Goal: Task Accomplishment & Management: Manage account settings

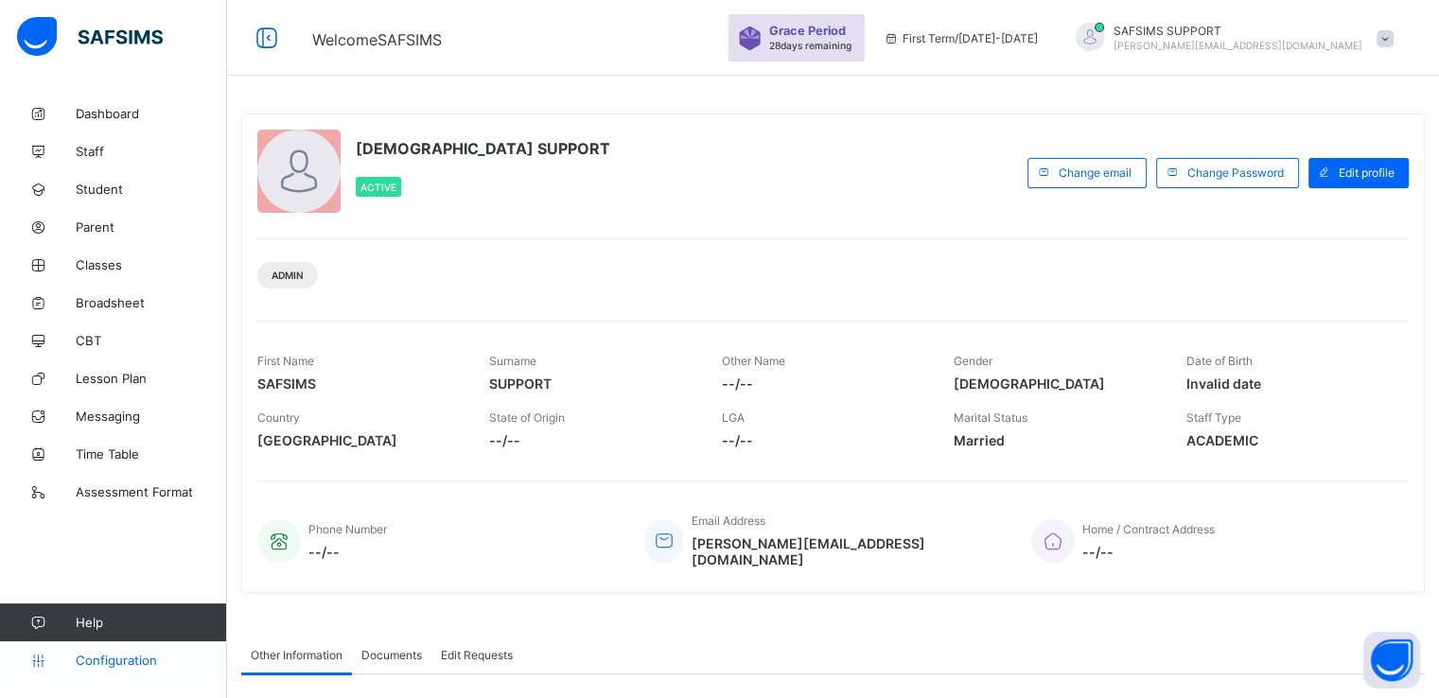
click at [108, 658] on span "Configuration" at bounding box center [151, 660] width 150 height 15
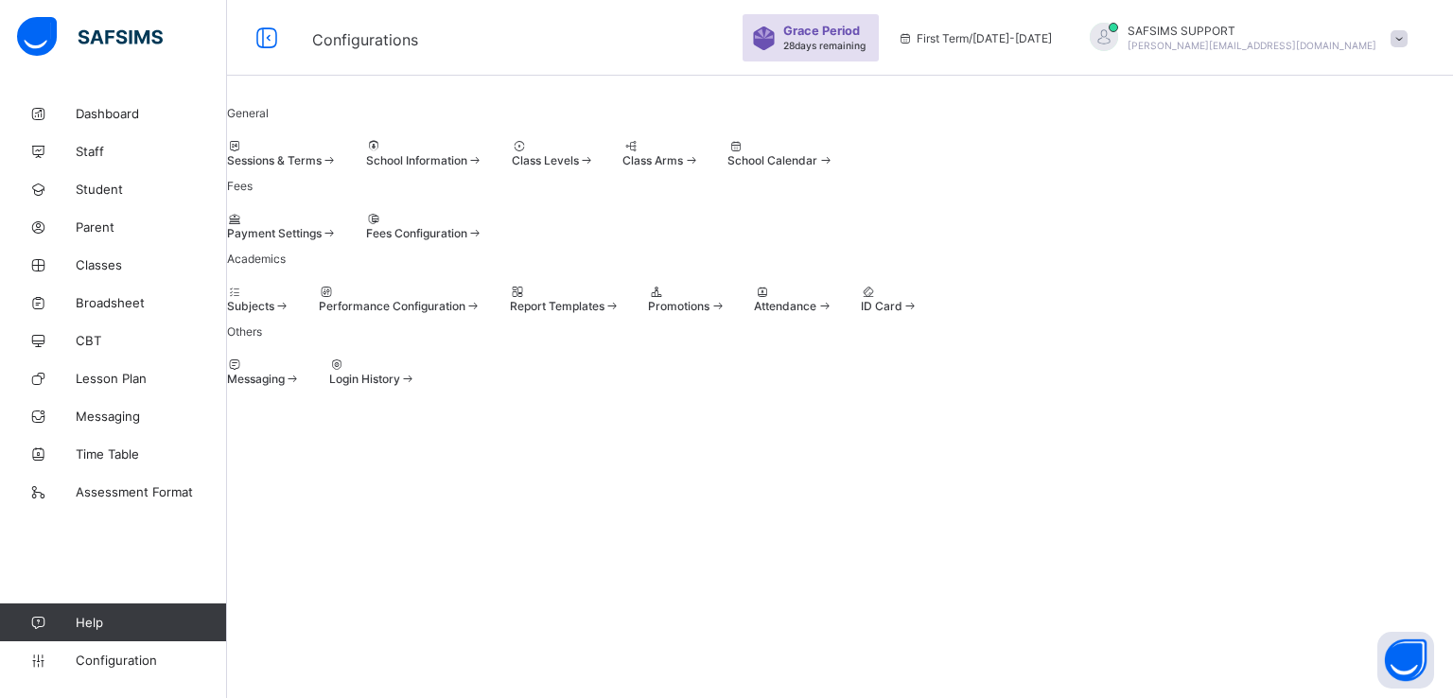
click at [313, 153] on div at bounding box center [282, 146] width 111 height 14
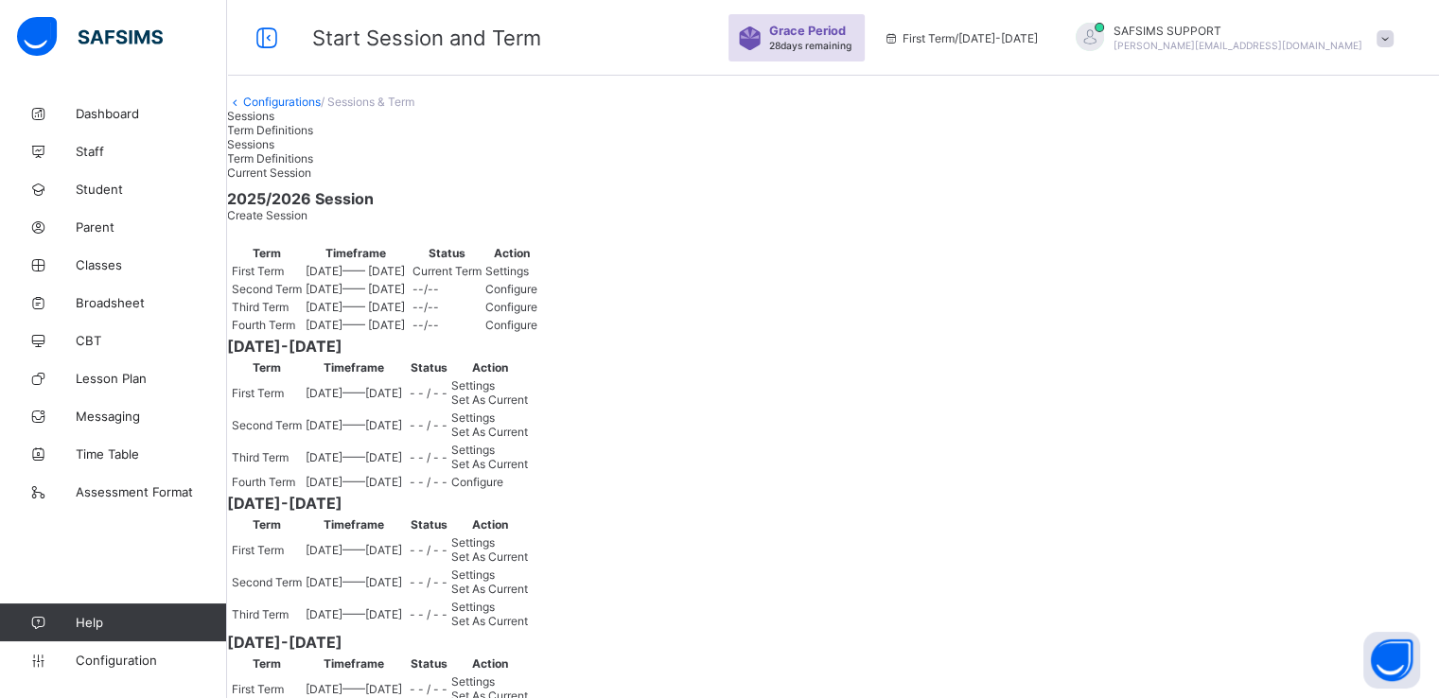
click at [313, 137] on span "Term Definitions" at bounding box center [270, 130] width 86 height 14
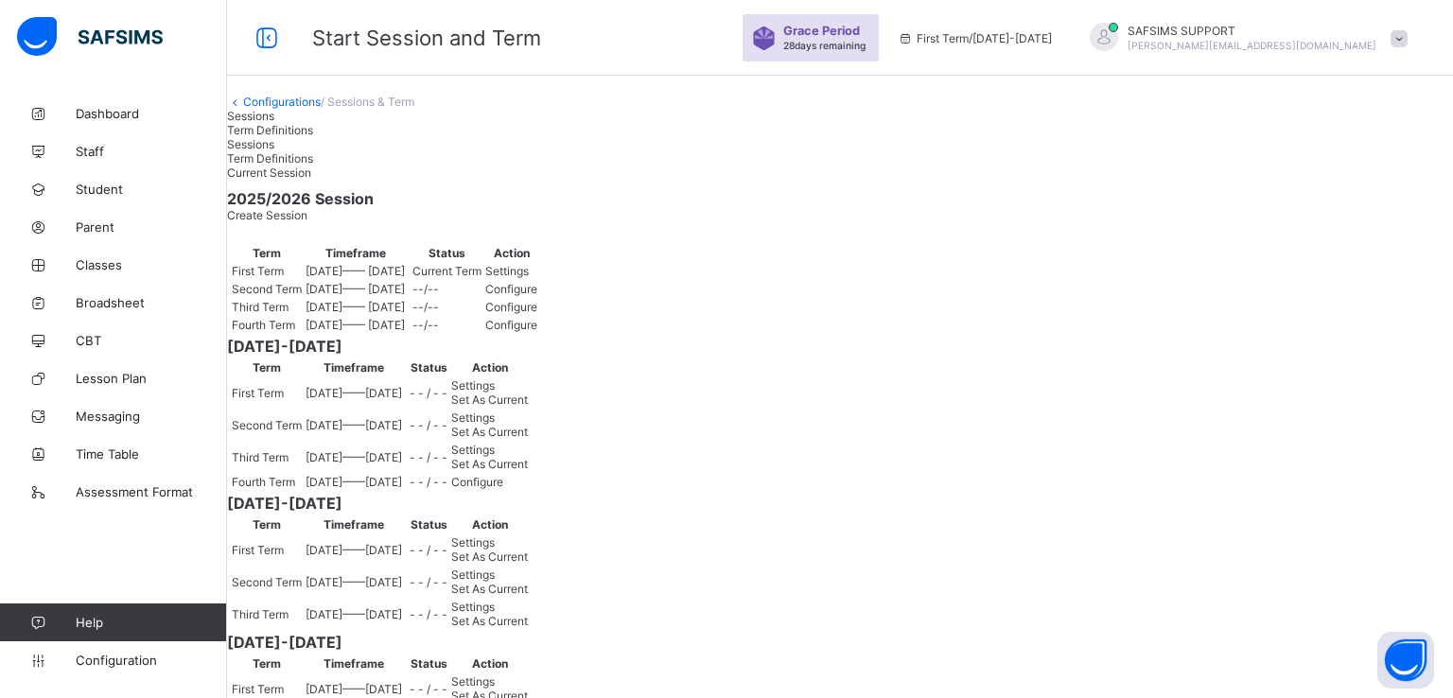
click at [274, 123] on span "Sessions" at bounding box center [250, 116] width 47 height 14
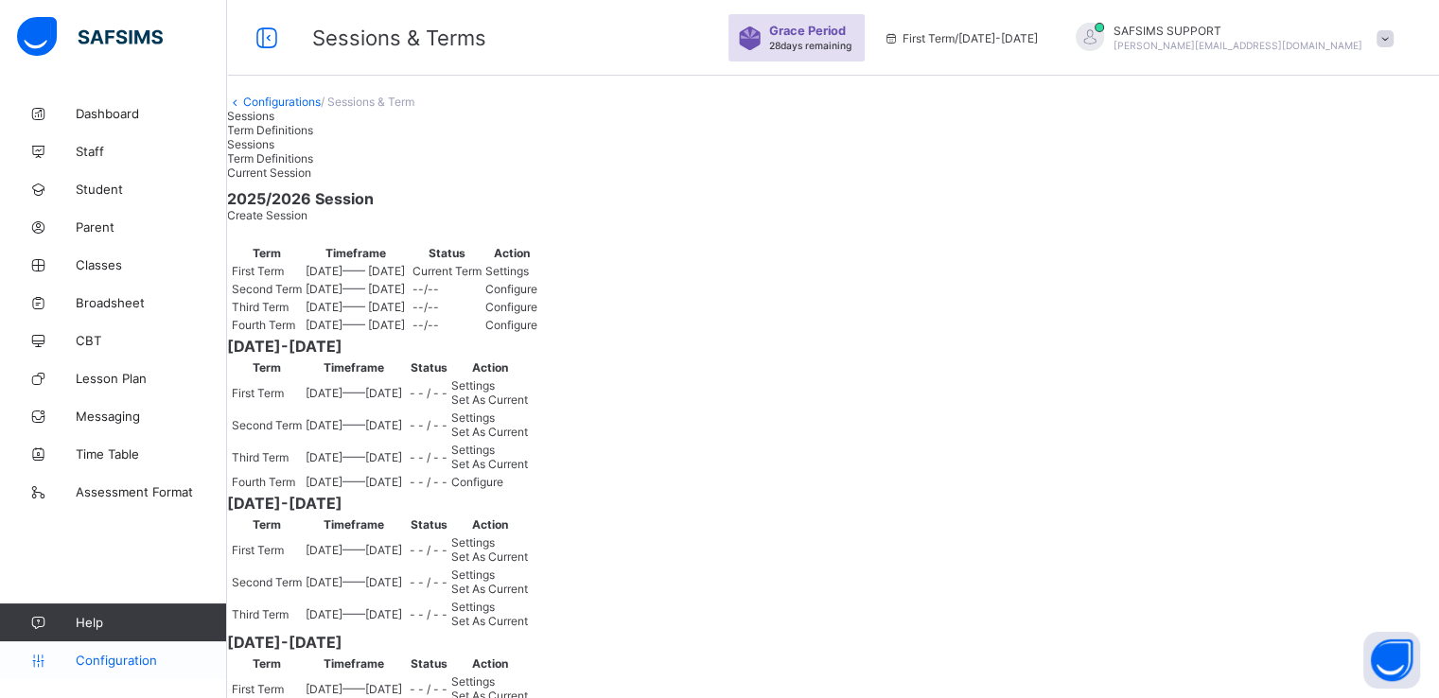
click at [126, 661] on span "Configuration" at bounding box center [151, 660] width 150 height 15
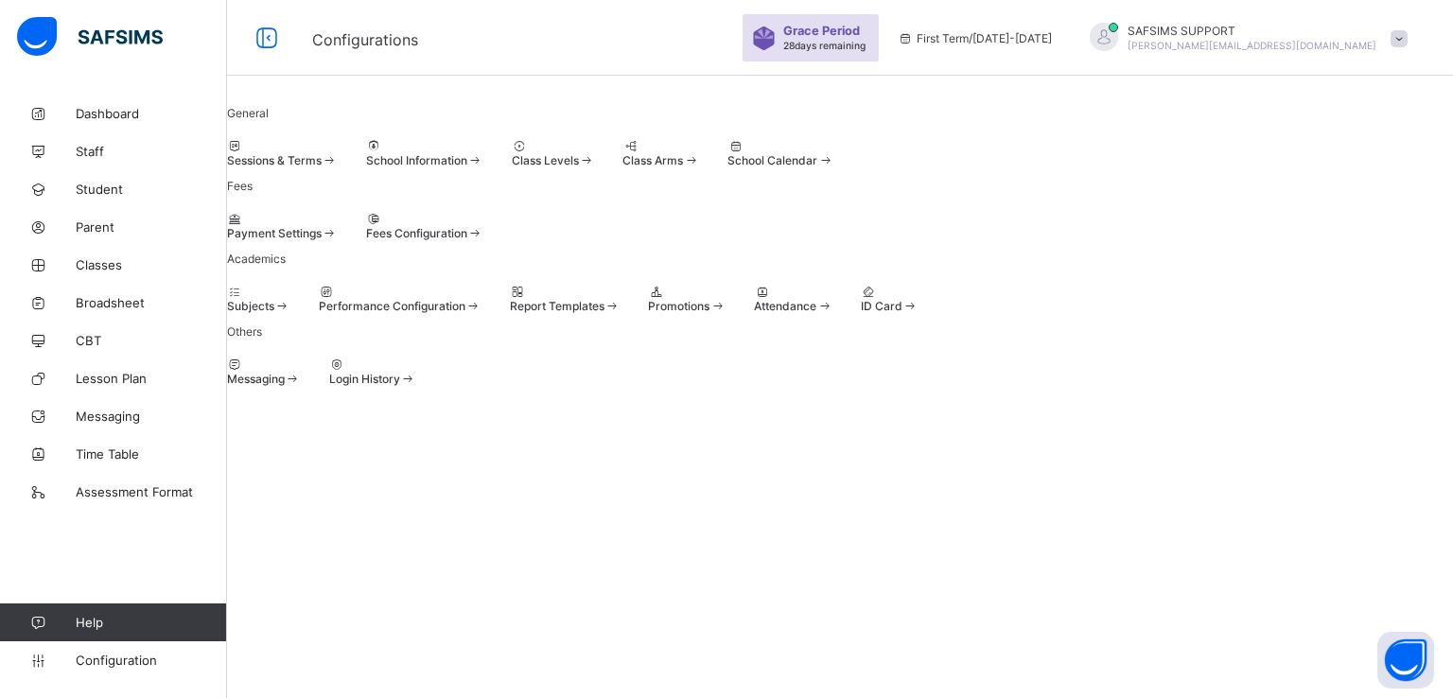
click at [710, 313] on span "Promotions" at bounding box center [679, 306] width 62 height 14
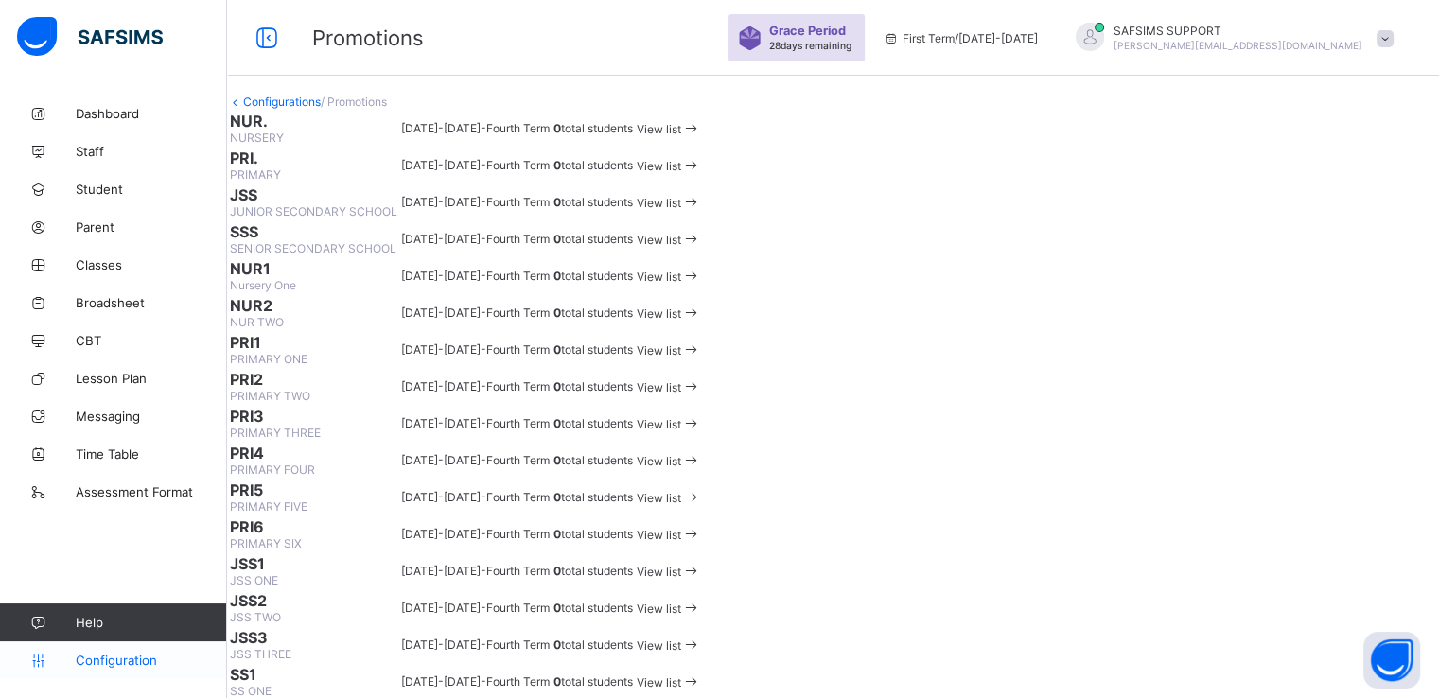
click at [113, 663] on span "Configuration" at bounding box center [151, 660] width 150 height 15
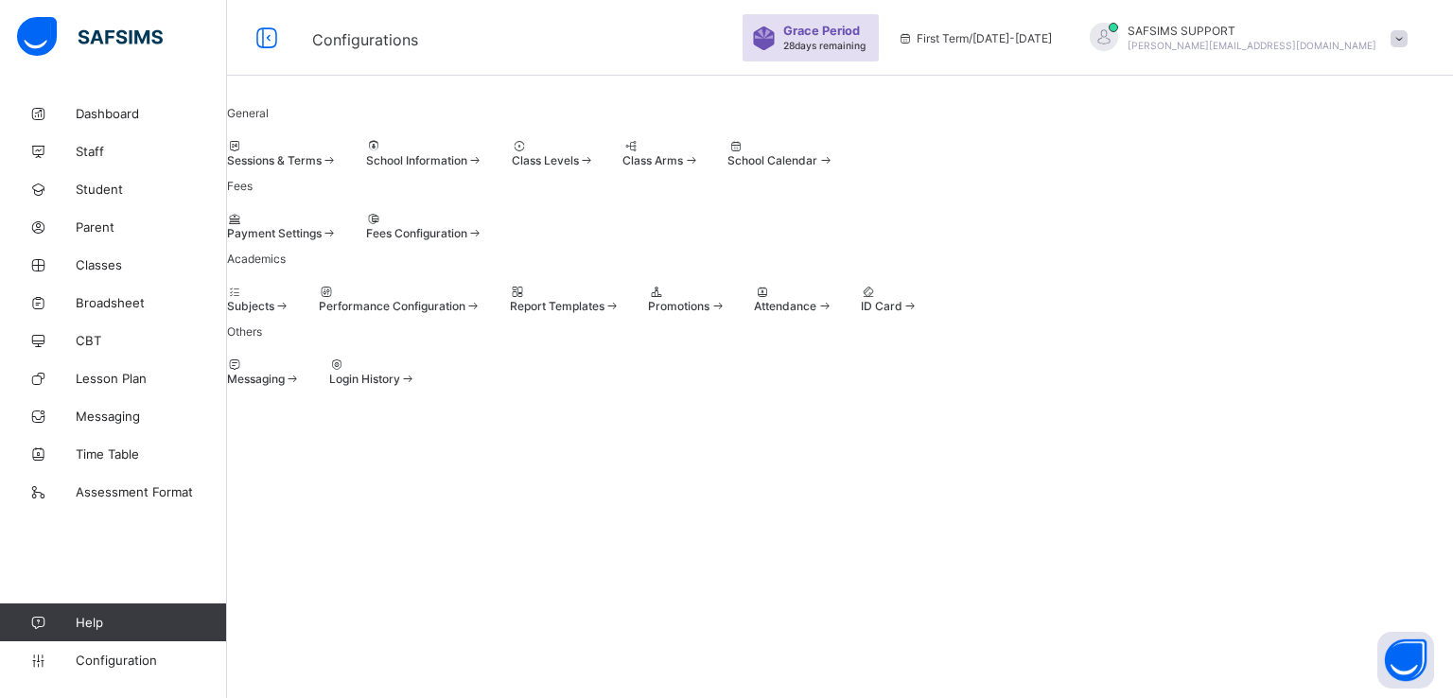
click at [467, 240] on span "Fees Configuration" at bounding box center [416, 233] width 101 height 14
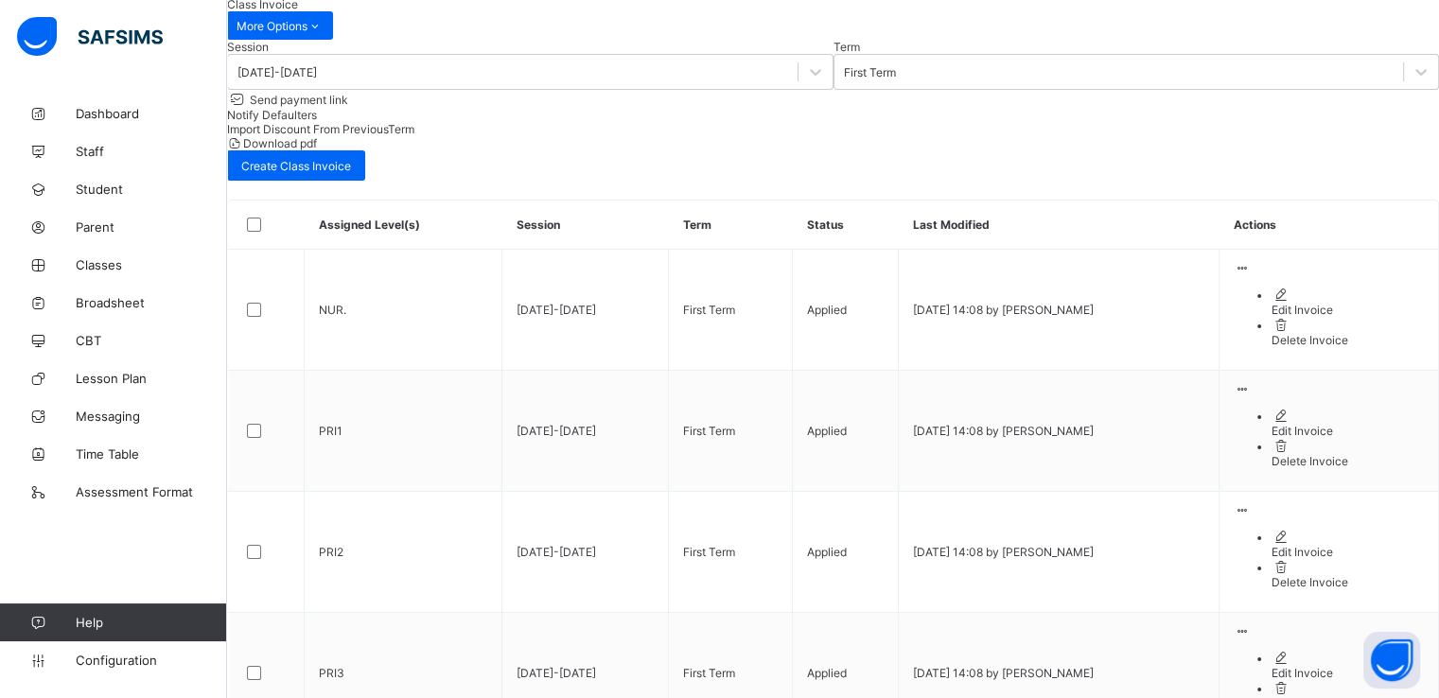
scroll to position [155, 0]
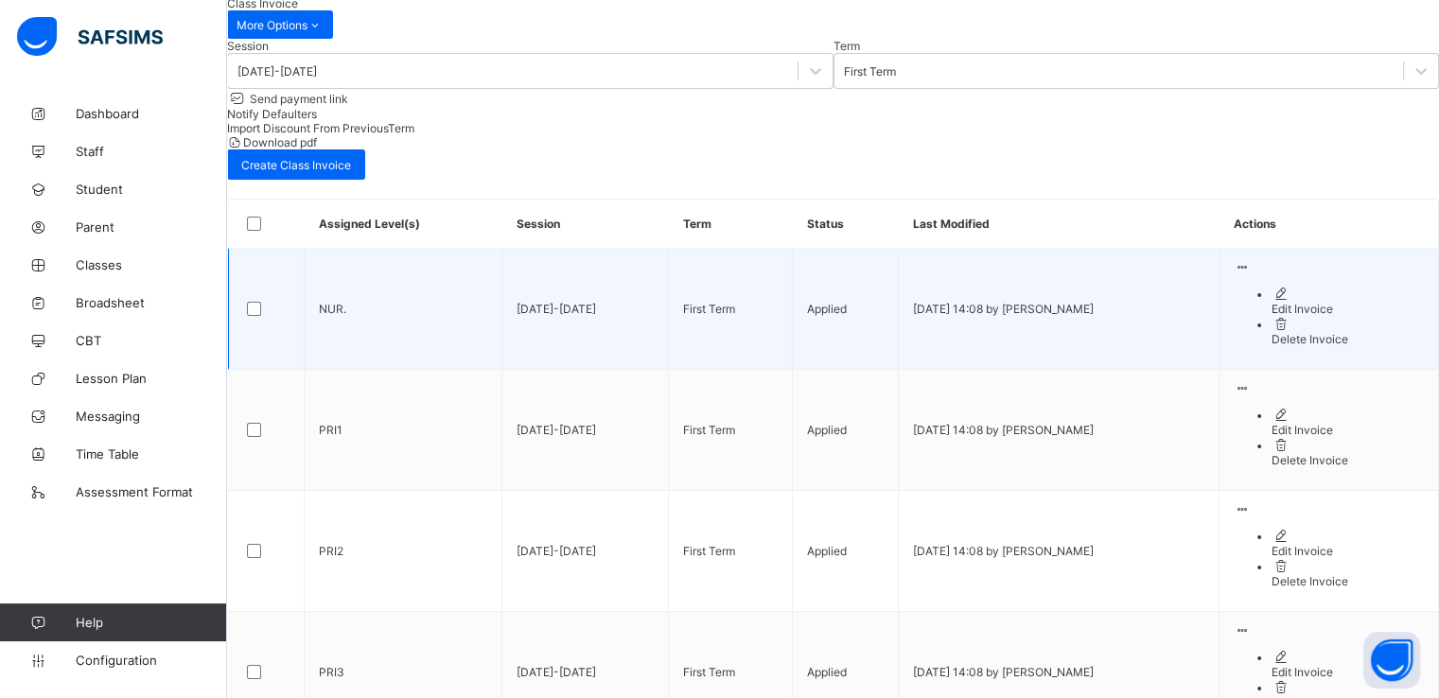
click at [1280, 316] on div "Edit Invoice" at bounding box center [1348, 309] width 152 height 14
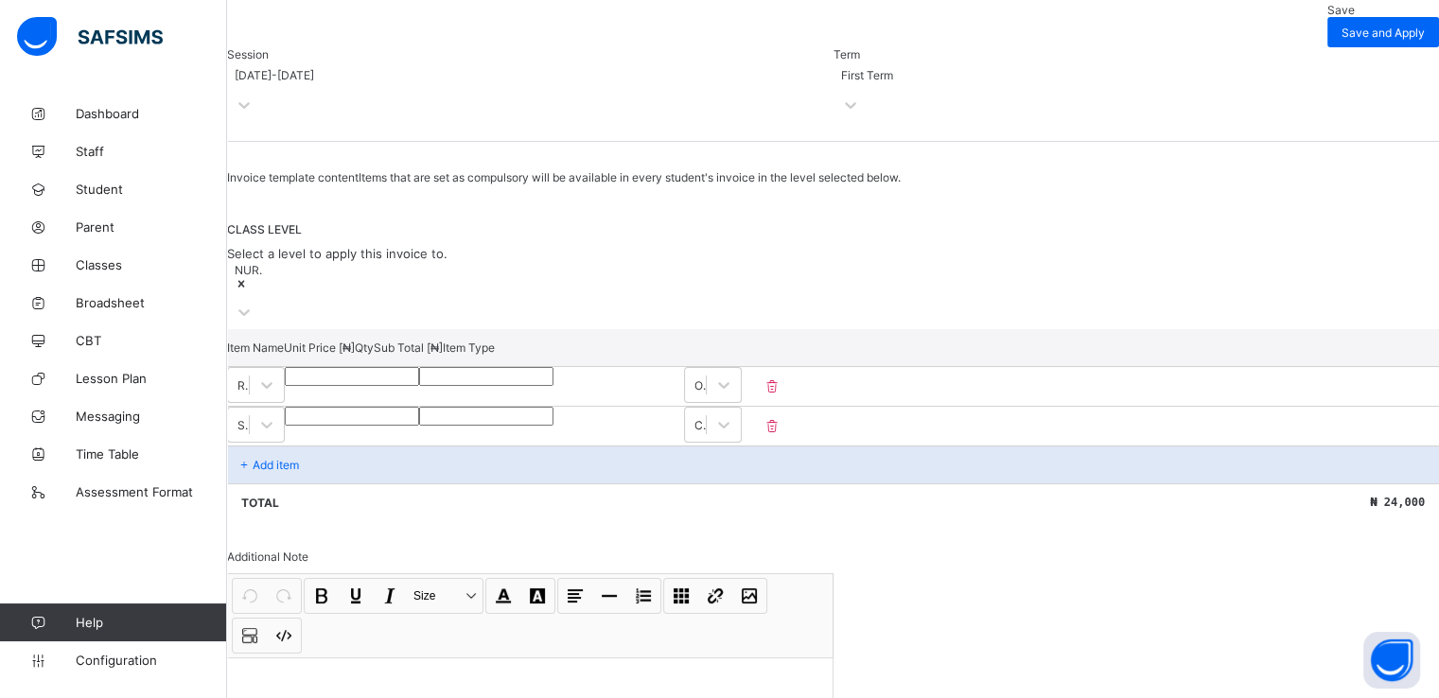
click at [589, 329] on div "NUR." at bounding box center [408, 295] width 363 height 68
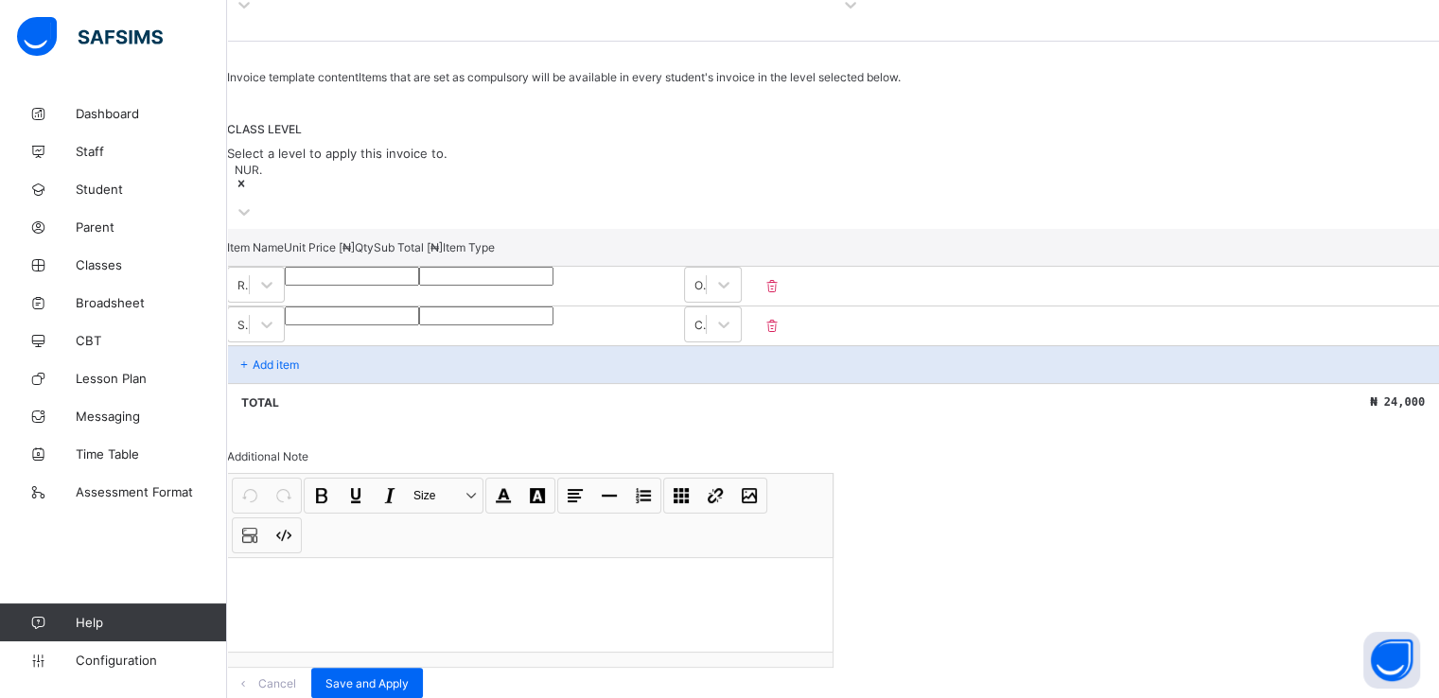
scroll to position [359, 0]
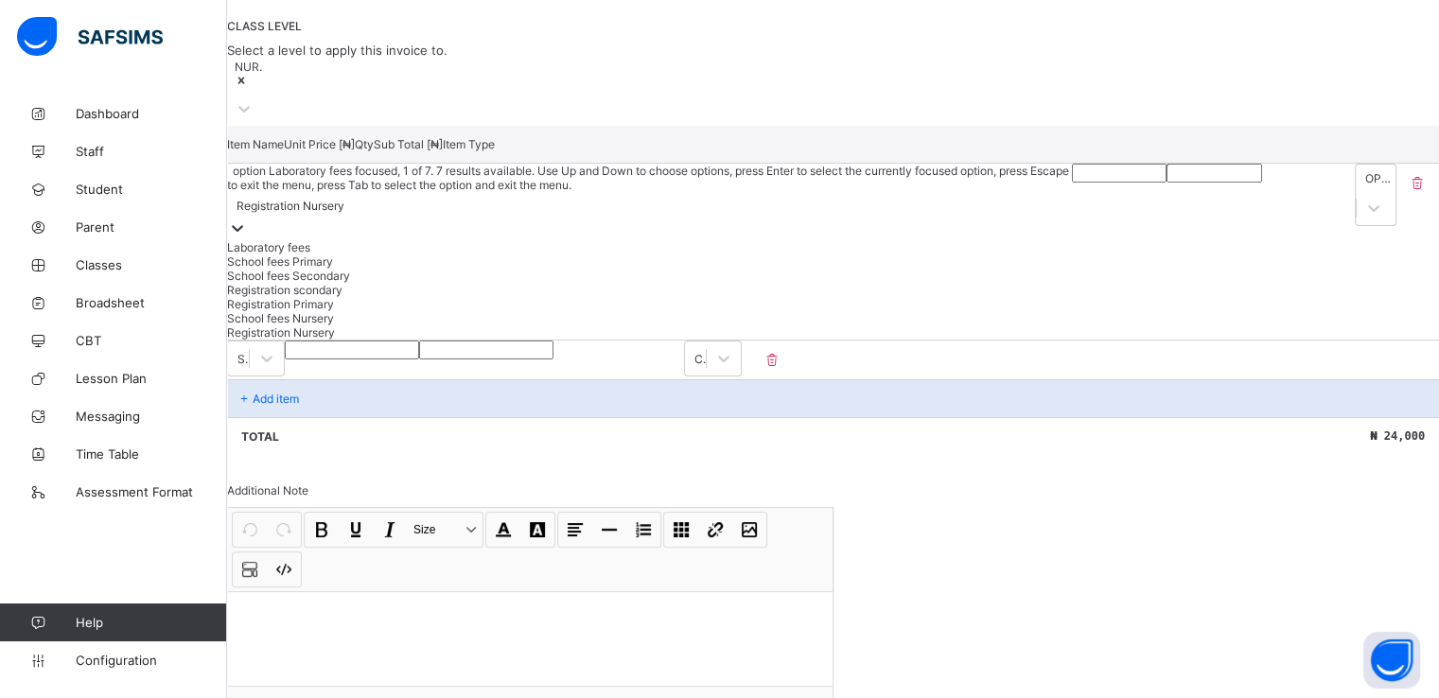
click at [247, 220] on icon at bounding box center [237, 228] width 19 height 19
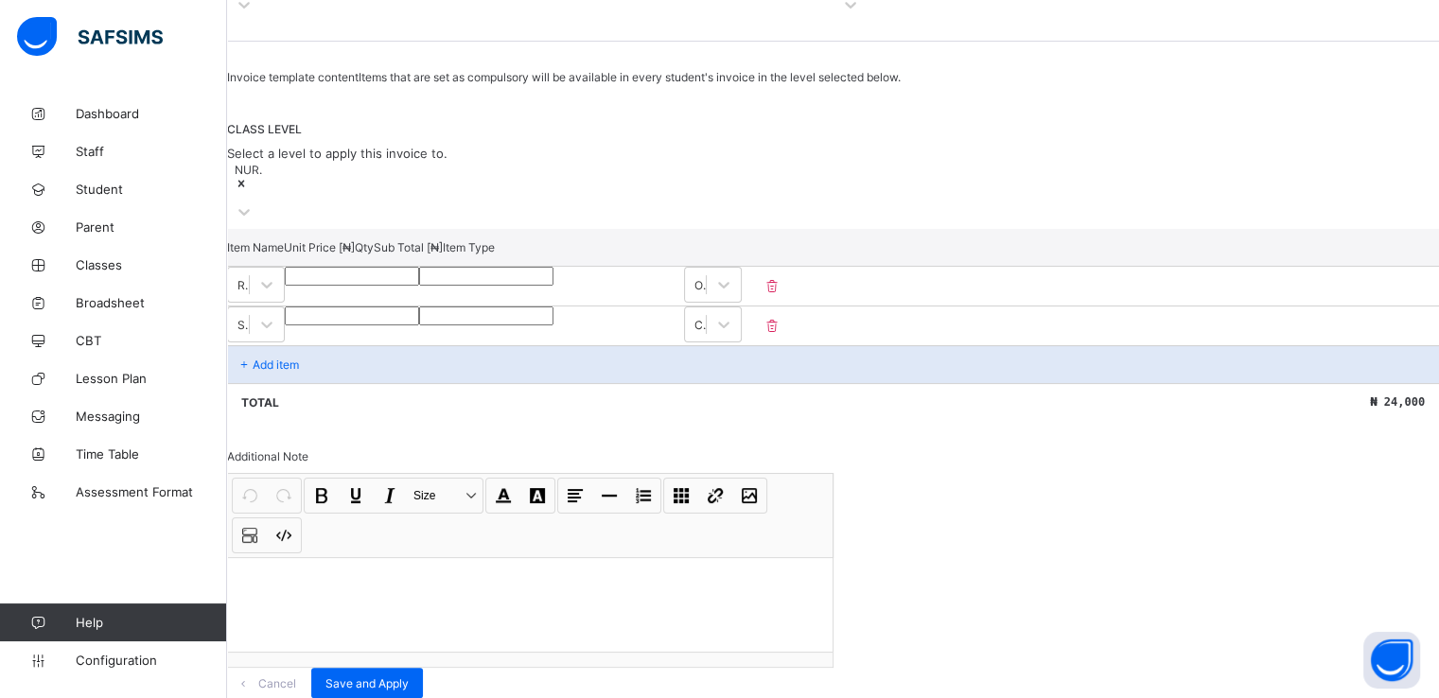
click at [838, 361] on div "Invoice template content Items that are set as compulsory will be available in …" at bounding box center [833, 384] width 1212 height 628
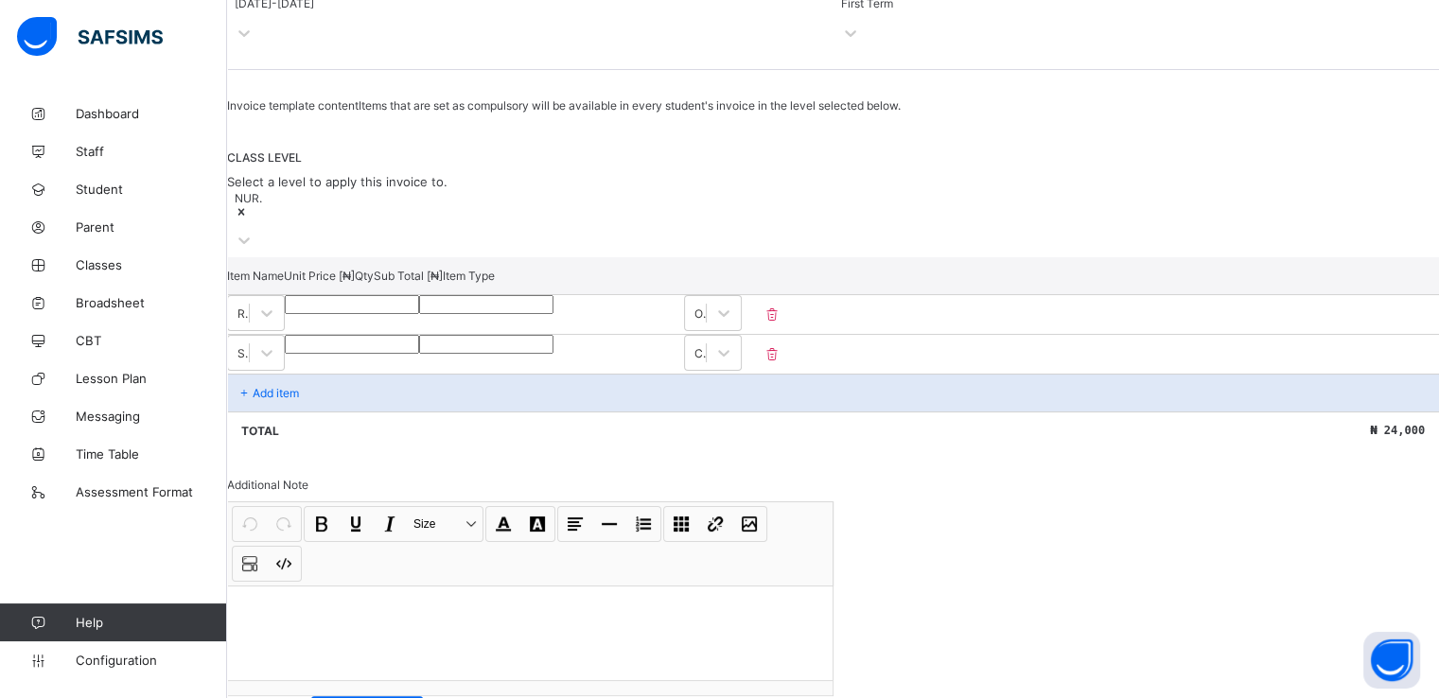
scroll to position [0, 0]
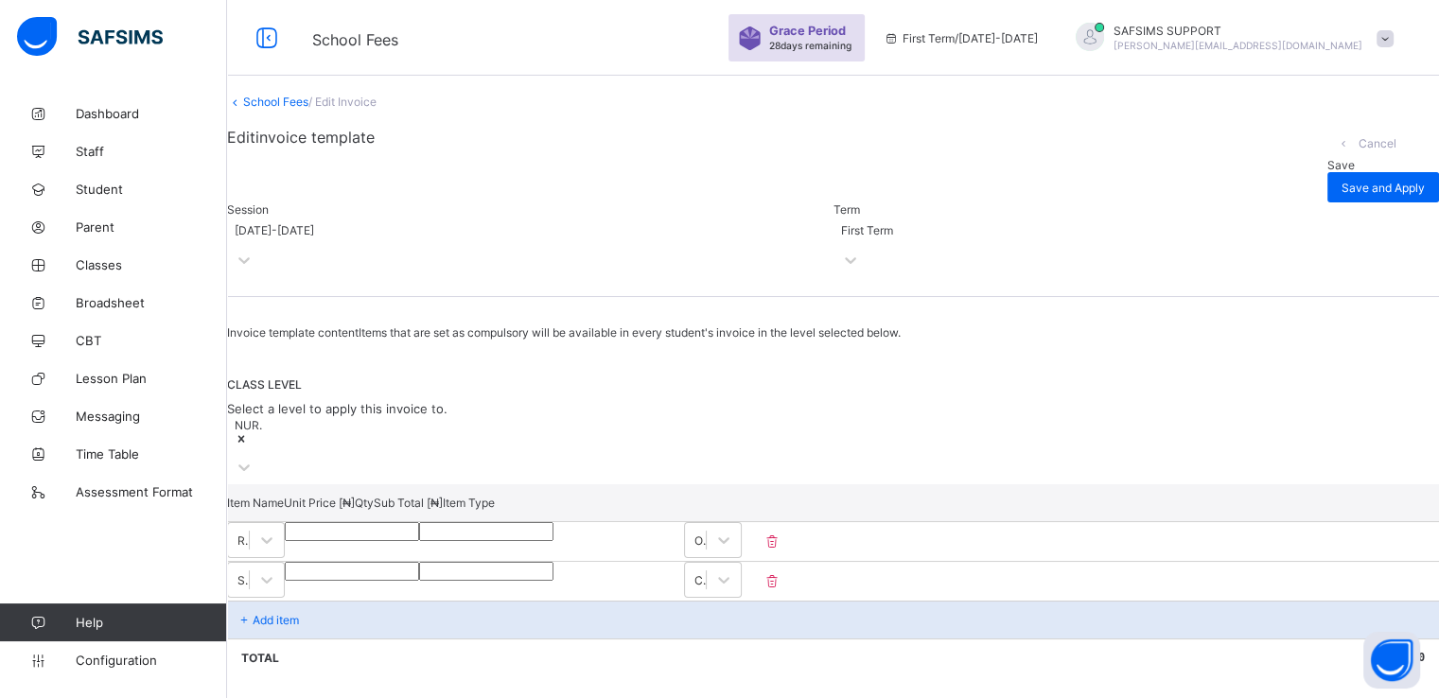
click at [315, 118] on div "School Fees / Edit Invoice Edit invoice template Cancel Save Save and Apply Ses…" at bounding box center [833, 524] width 1212 height 859
click at [304, 109] on link "School Fees" at bounding box center [275, 102] width 65 height 14
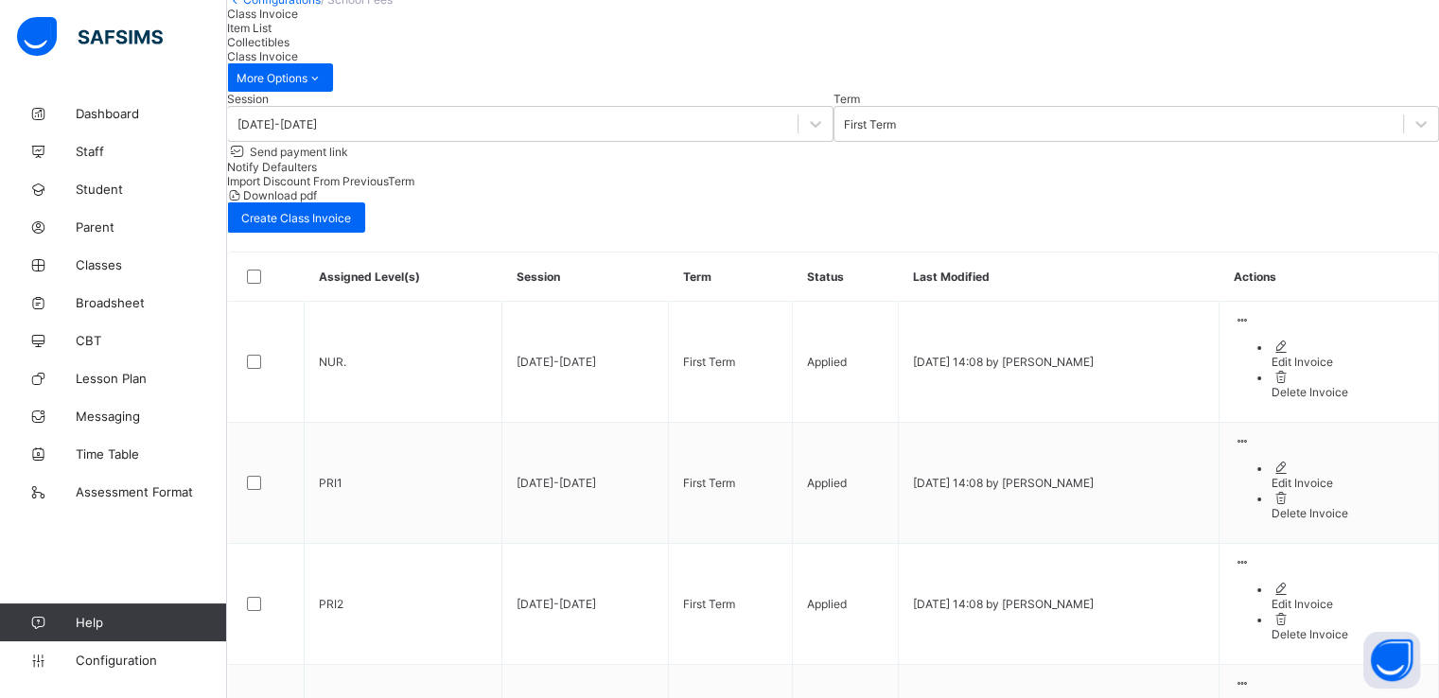
scroll to position [110, 0]
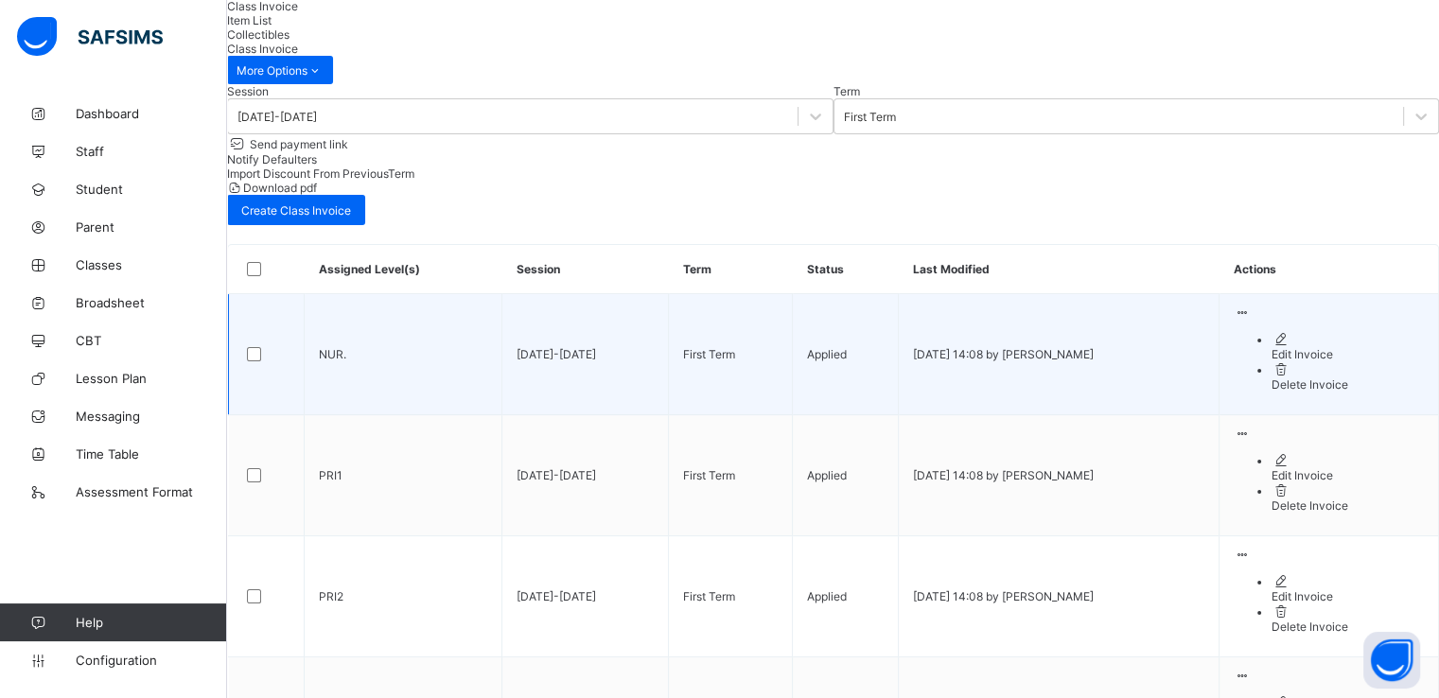
click at [1306, 392] on div "Delete Invoice" at bounding box center [1348, 385] width 152 height 14
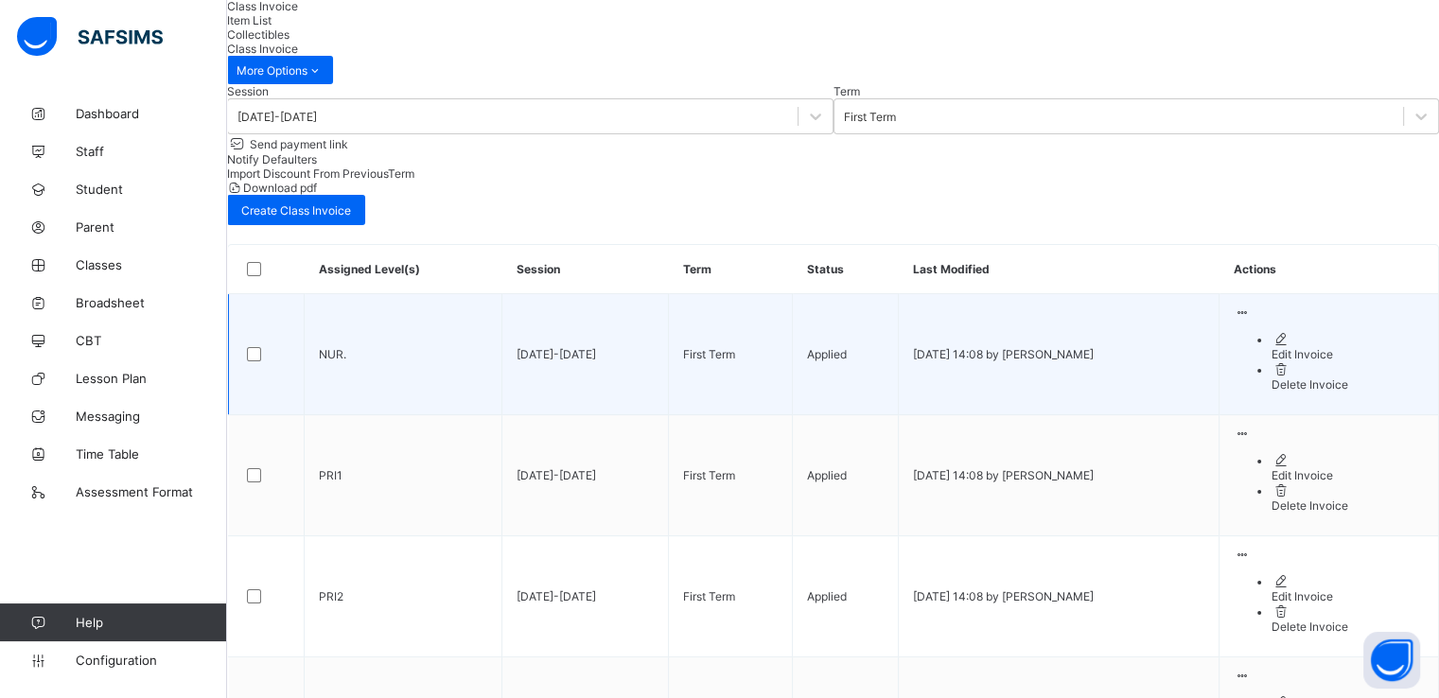
click at [1306, 361] on div "Edit Invoice" at bounding box center [1348, 354] width 152 height 14
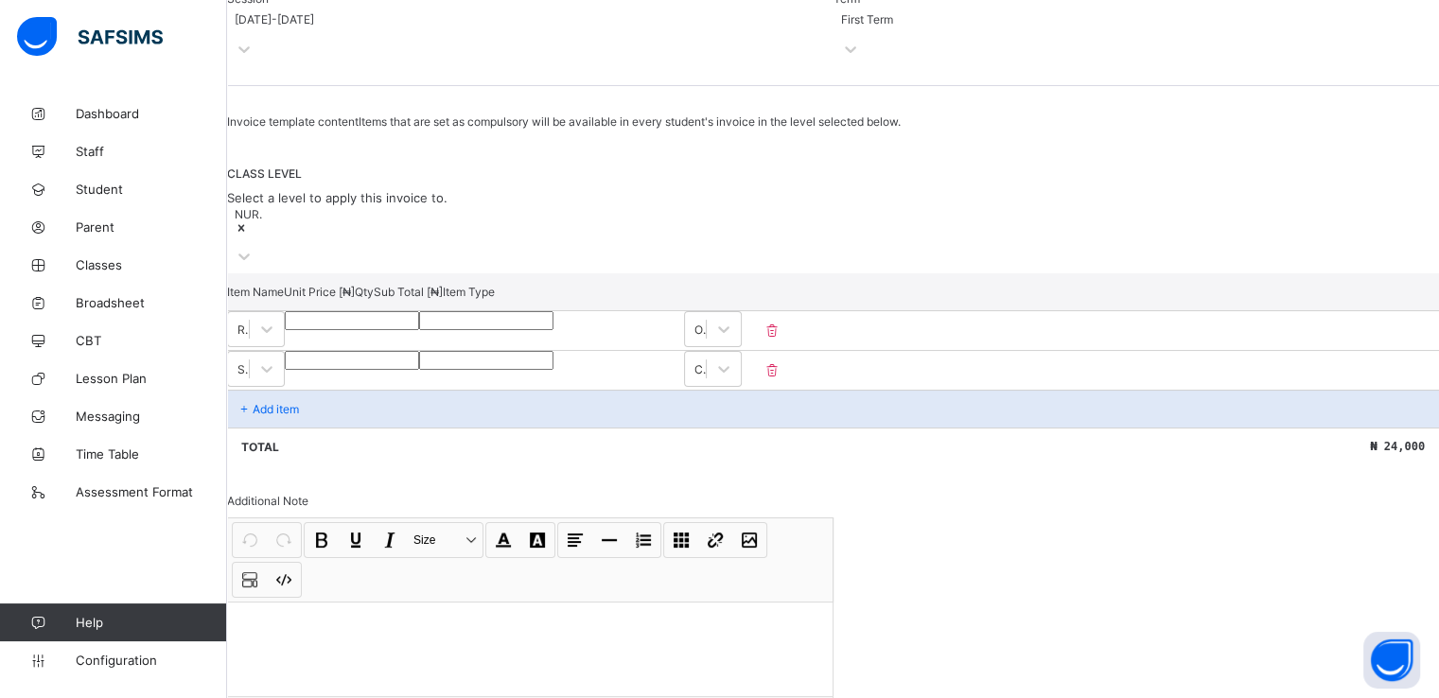
scroll to position [205, 0]
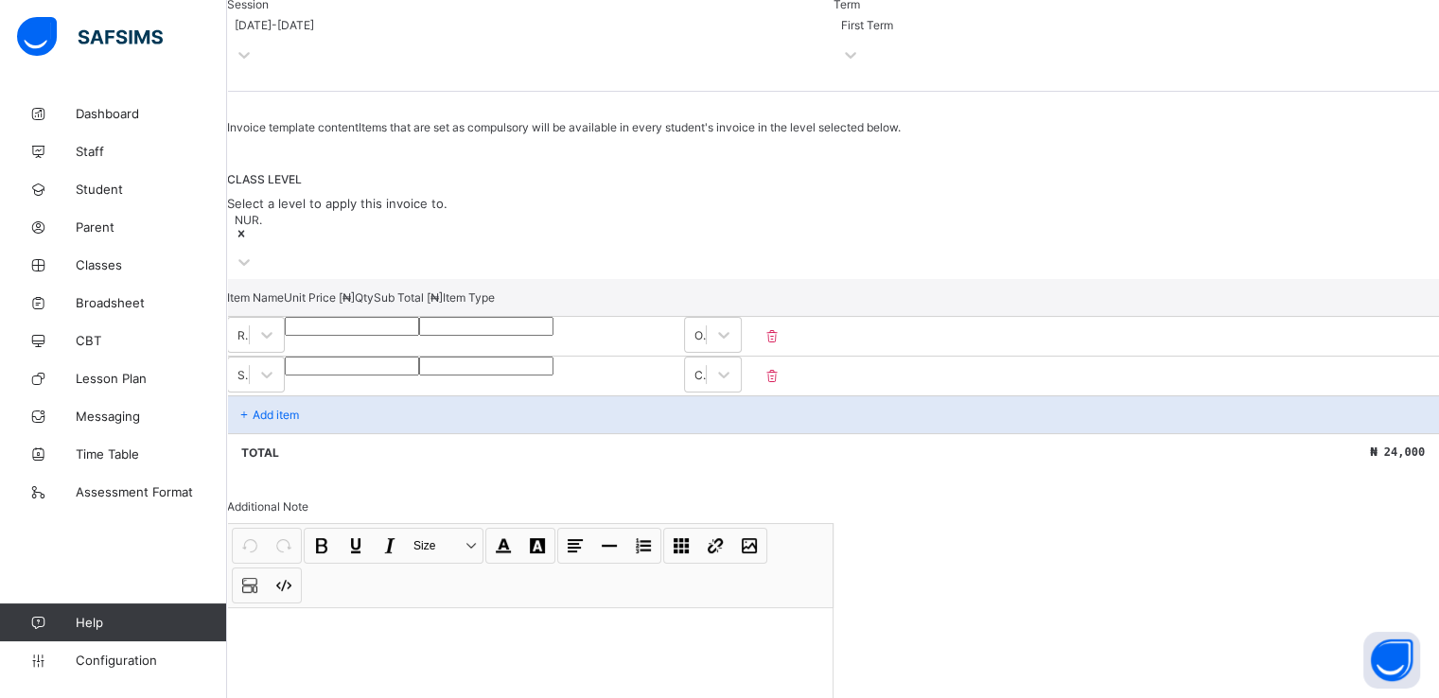
click at [589, 279] on div "NUR." at bounding box center [408, 245] width 363 height 68
click at [834, 51] on div "Term First Term" at bounding box center [1137, 34] width 607 height 75
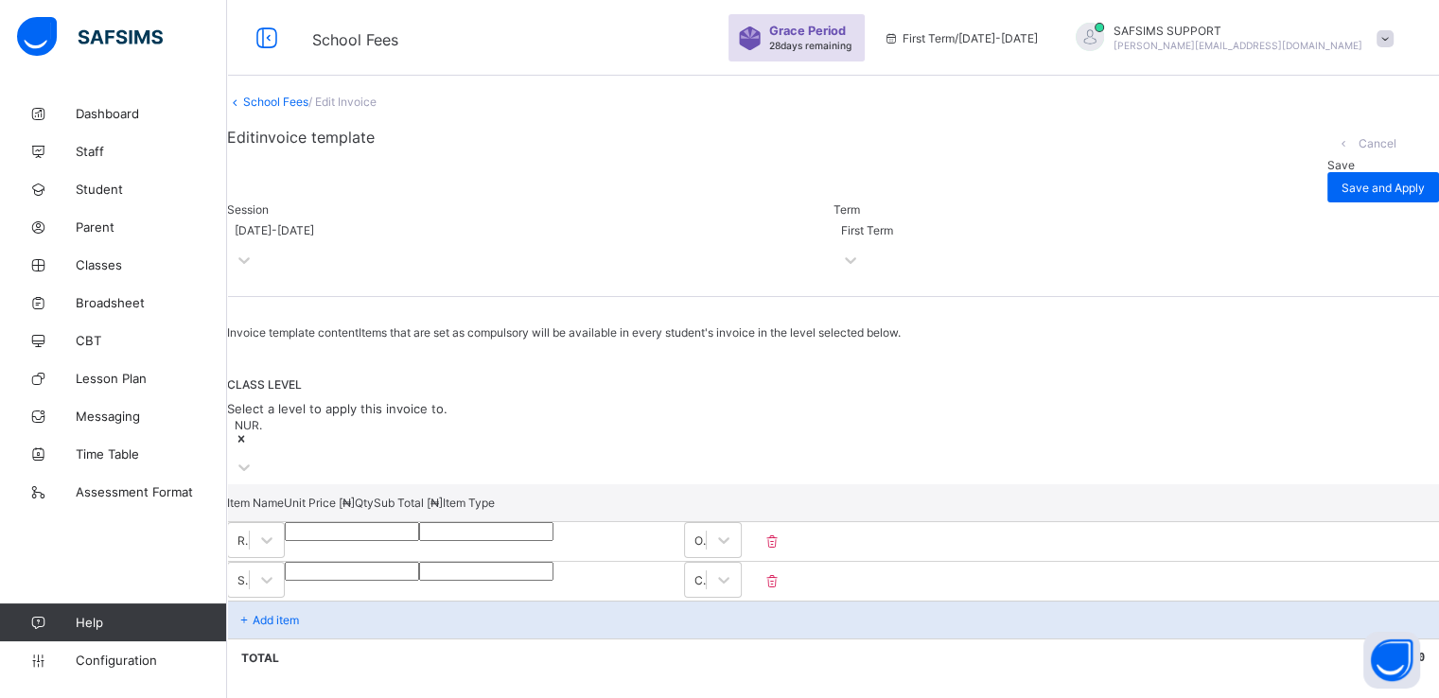
click at [285, 109] on link "School Fees" at bounding box center [275, 102] width 65 height 14
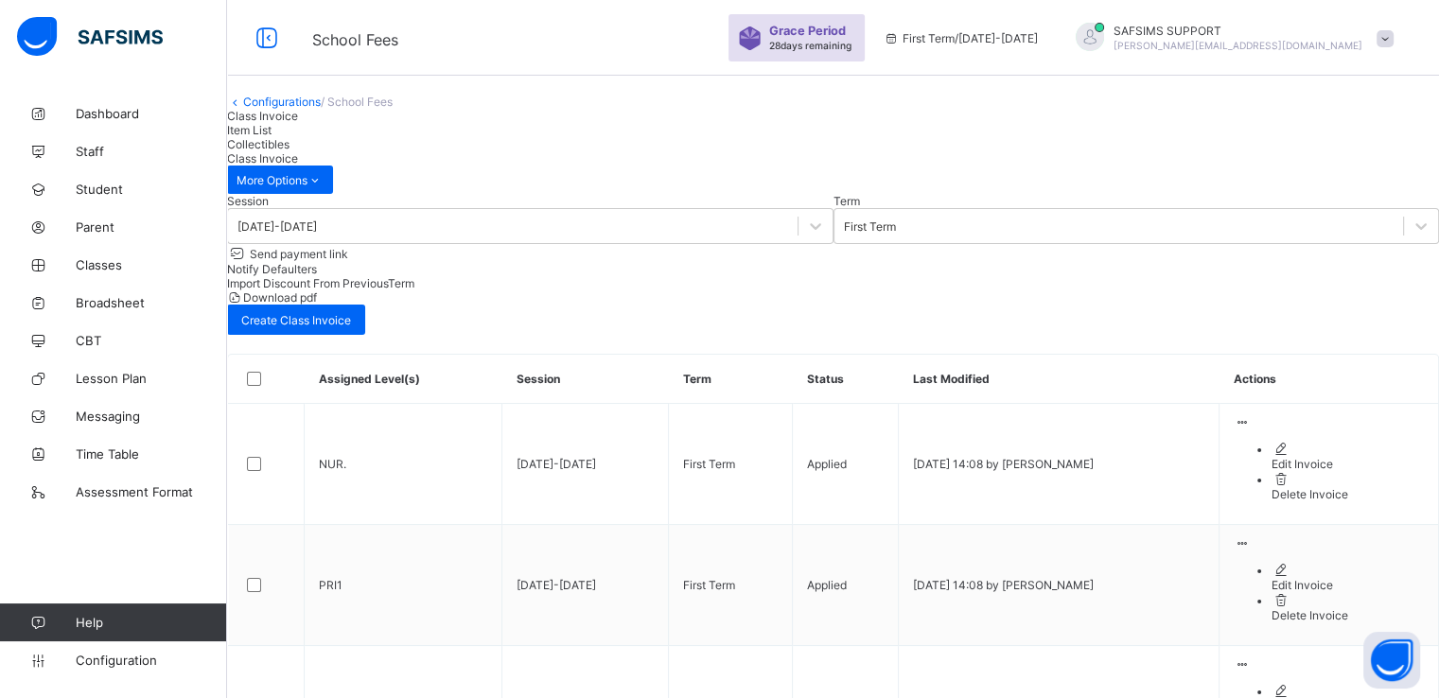
click at [282, 109] on link "Configurations" at bounding box center [282, 102] width 78 height 14
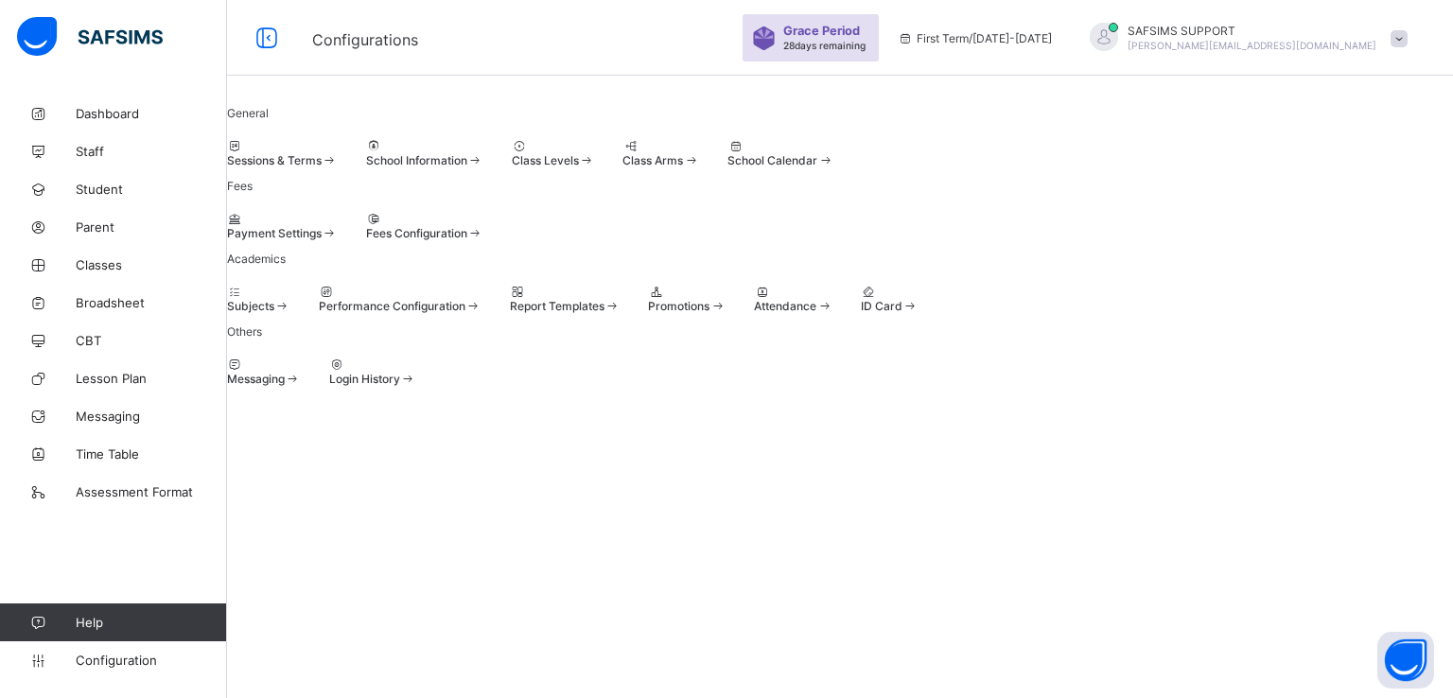
click at [322, 226] on div at bounding box center [282, 219] width 111 height 14
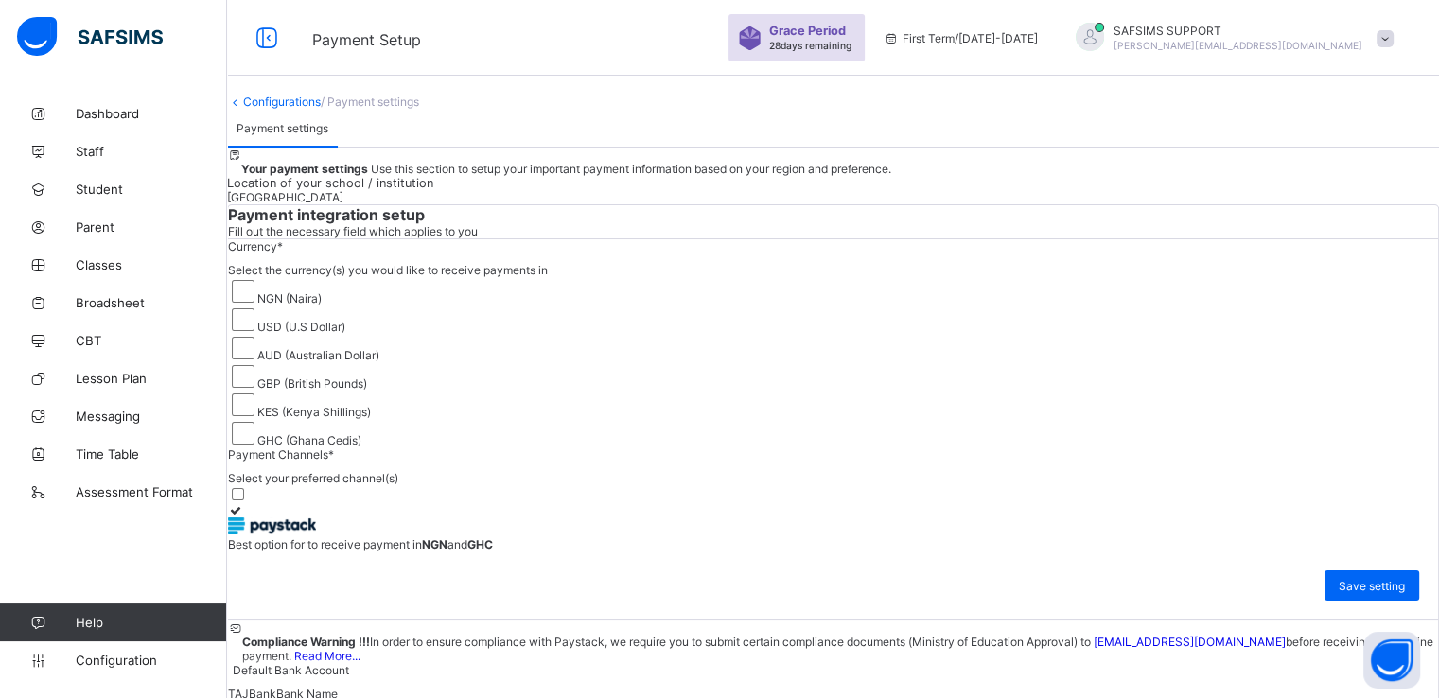
click at [288, 109] on link "Configurations" at bounding box center [282, 102] width 78 height 14
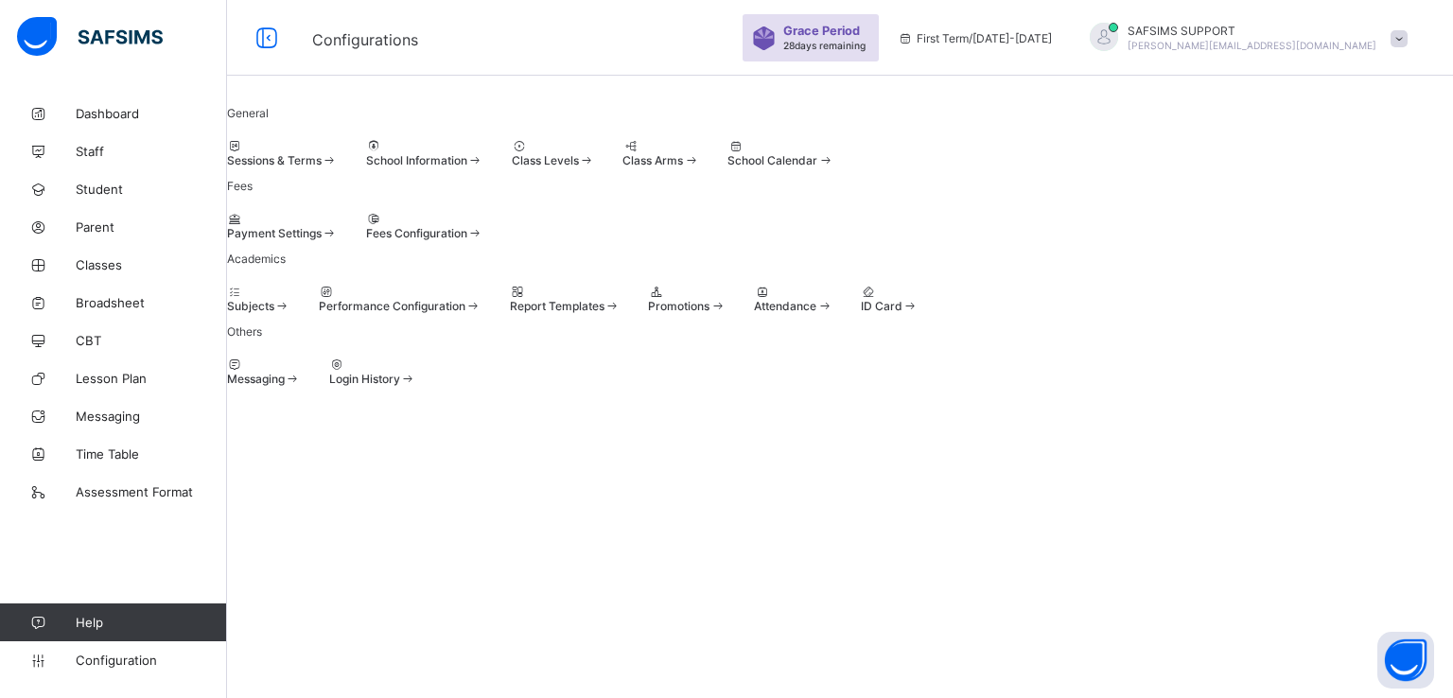
click at [484, 240] on div "Fees Configuration" at bounding box center [424, 226] width 117 height 28
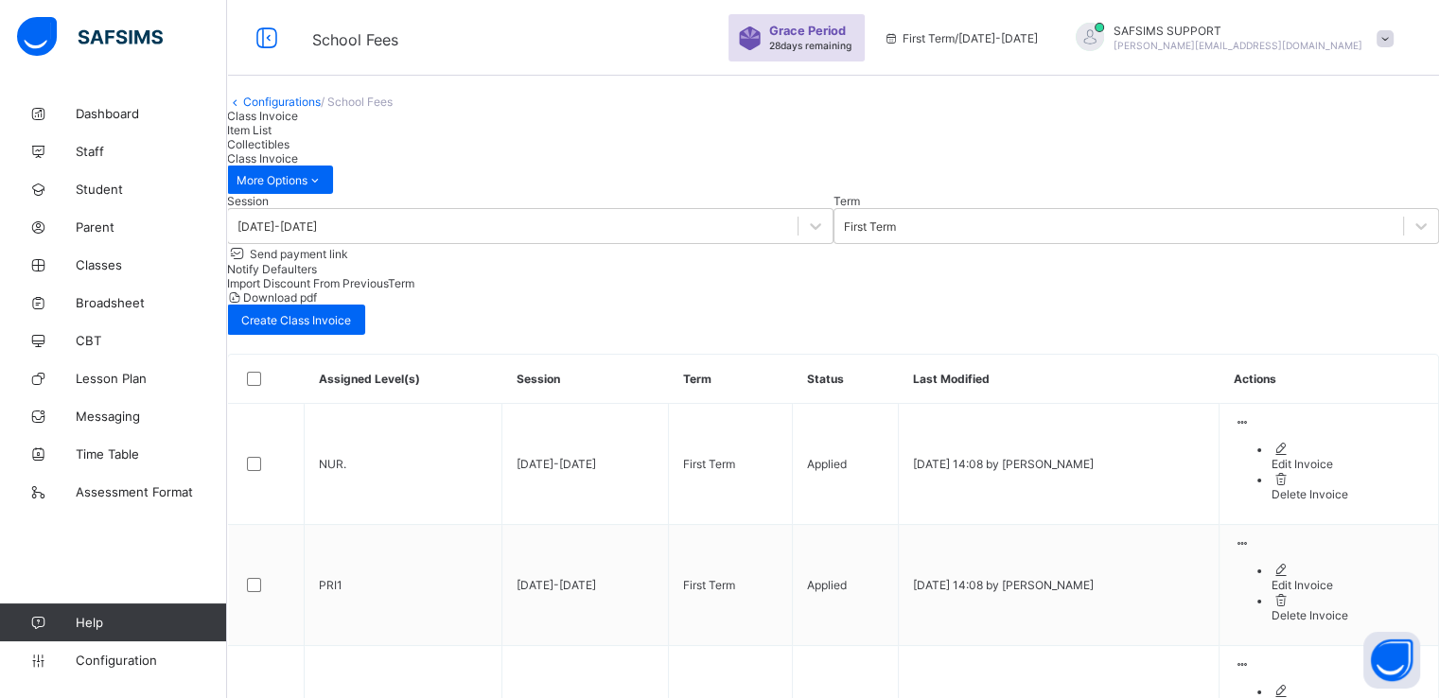
click at [291, 109] on link "Configurations" at bounding box center [282, 102] width 78 height 14
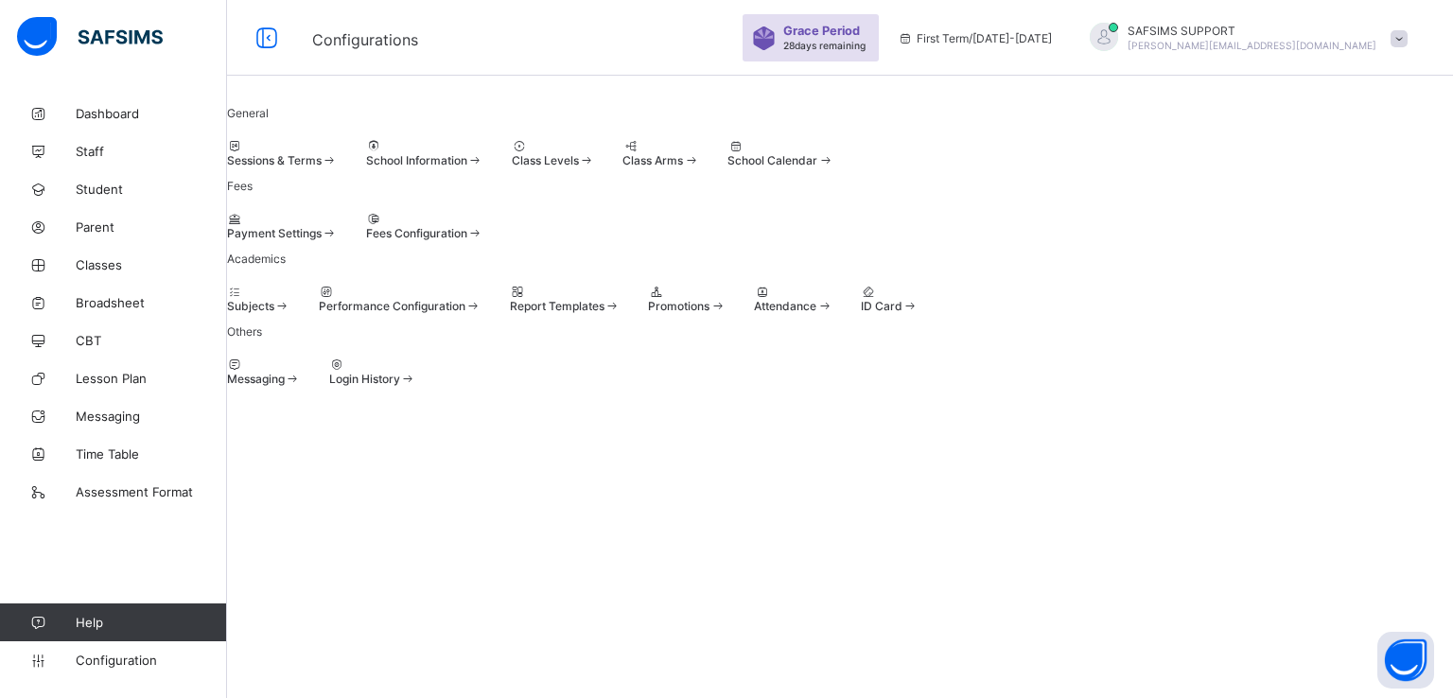
click at [338, 240] on div "Payment Settings" at bounding box center [282, 233] width 111 height 14
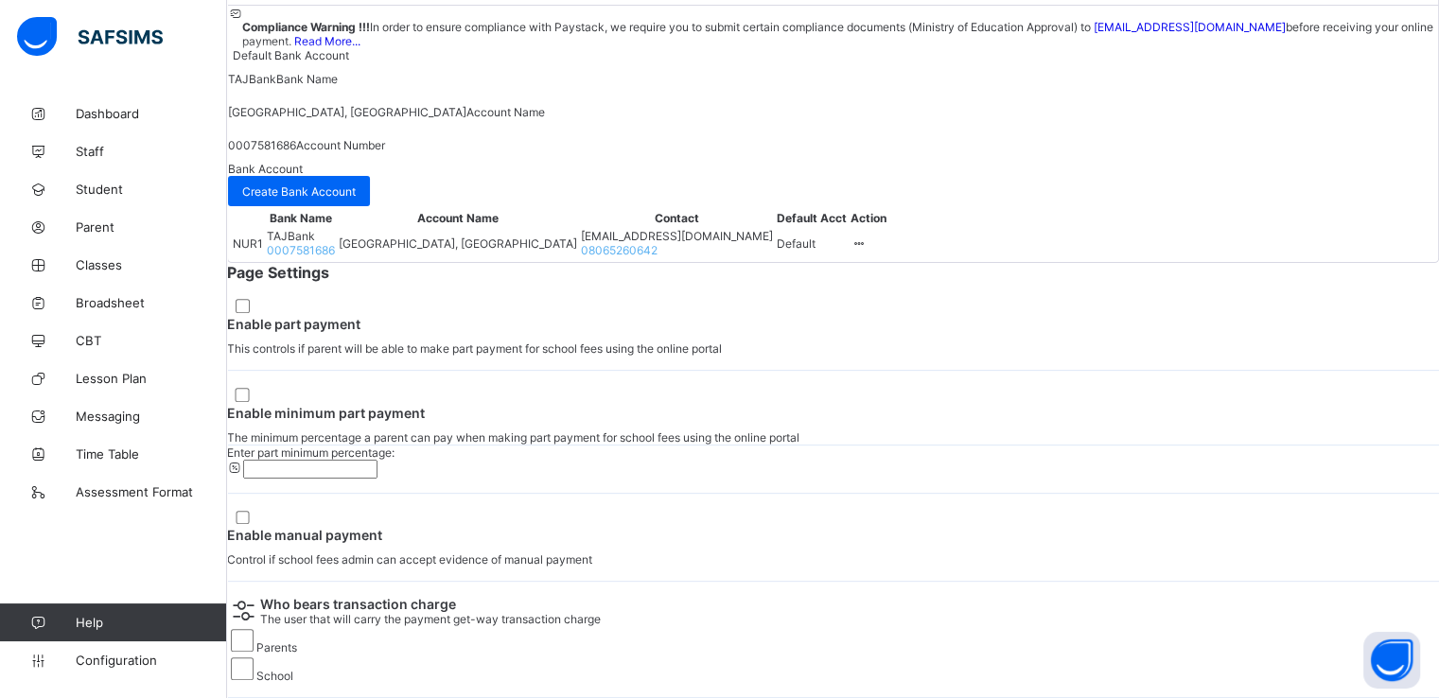
scroll to position [873, 0]
click at [867, 251] on icon at bounding box center [859, 244] width 16 height 14
click at [1055, 262] on div "Compliance Warning !!! In order to ensure compliance with Paystack, we require …" at bounding box center [833, 134] width 1210 height 256
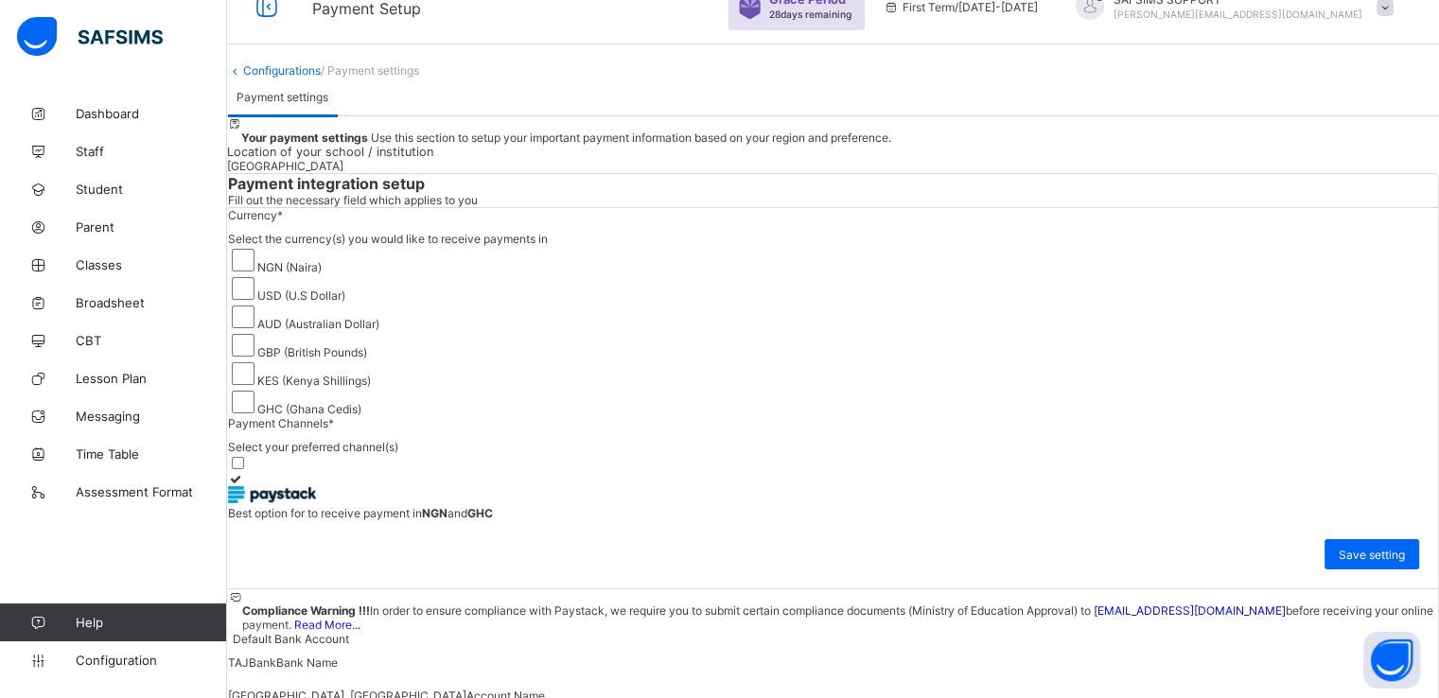
scroll to position [0, 0]
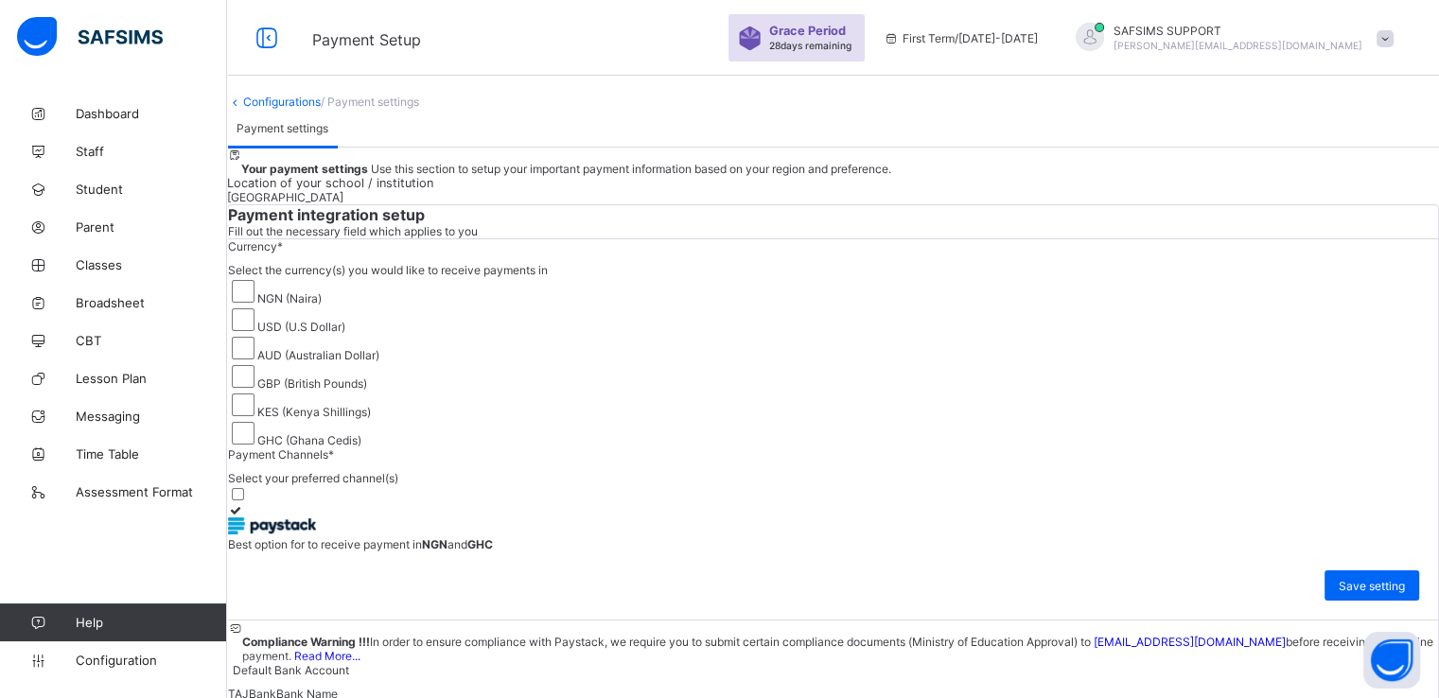
click at [308, 109] on link "Configurations" at bounding box center [282, 102] width 78 height 14
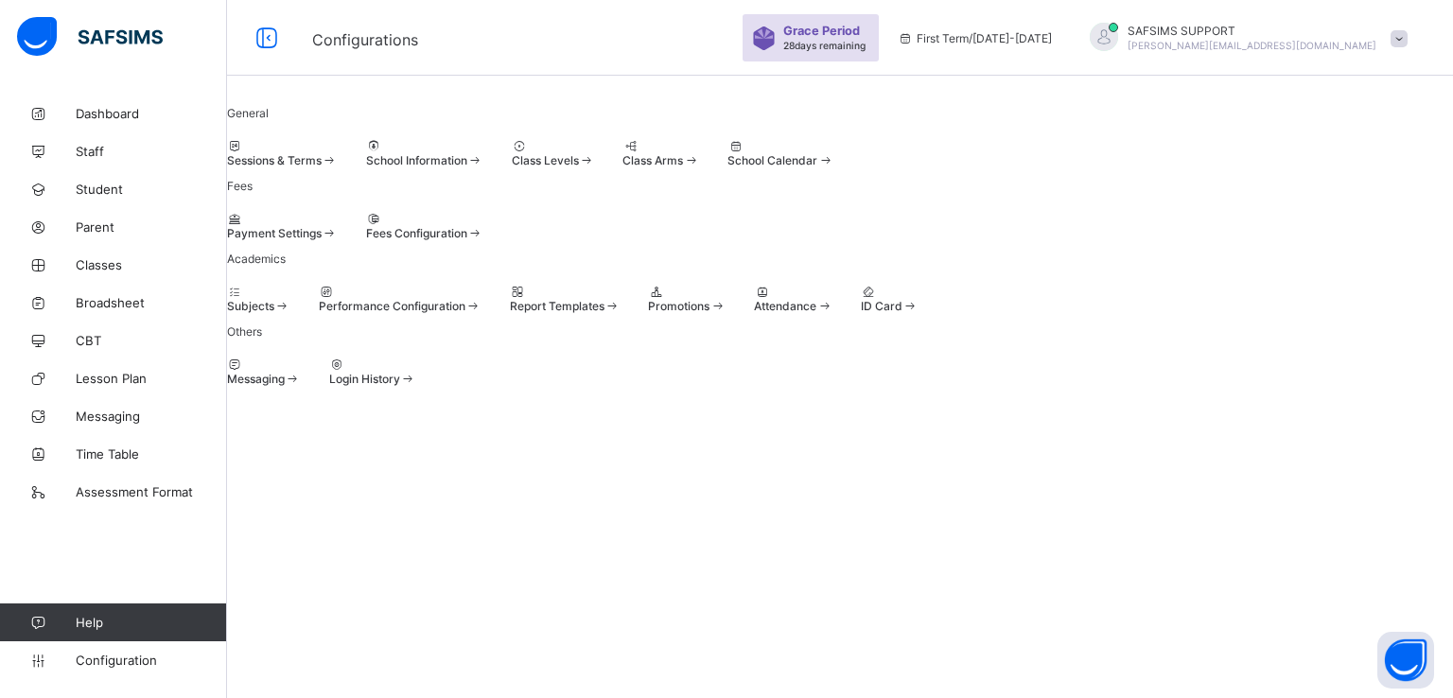
click at [484, 226] on div at bounding box center [424, 219] width 117 height 14
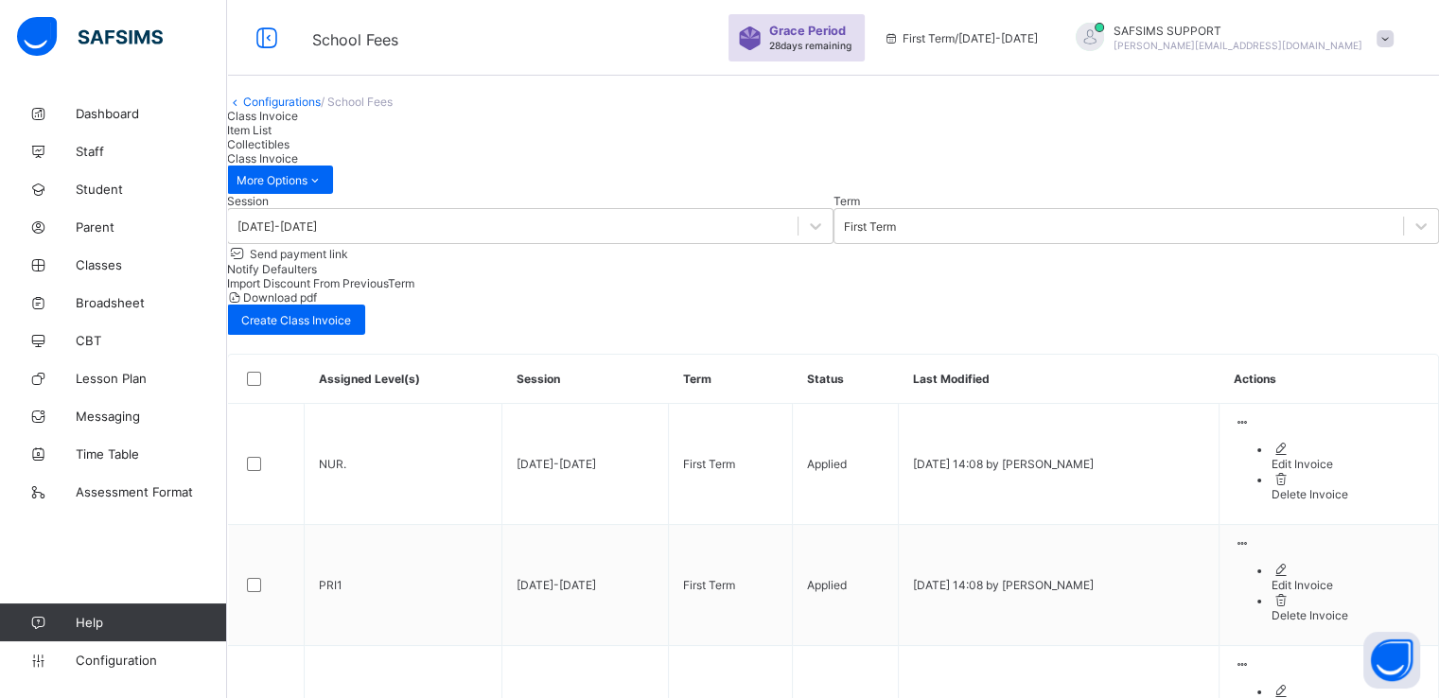
click at [414, 276] on span "Import Discount From Previous Term" at bounding box center [320, 283] width 187 height 14
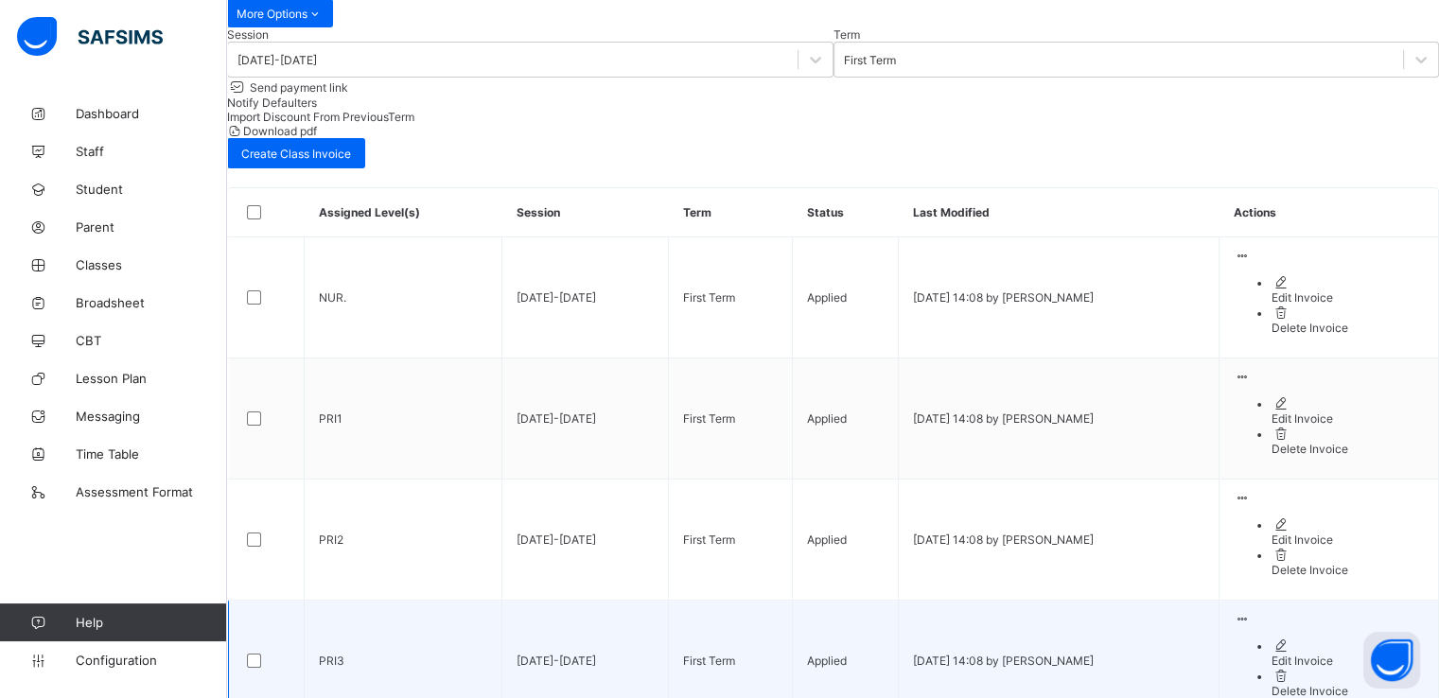
scroll to position [167, 0]
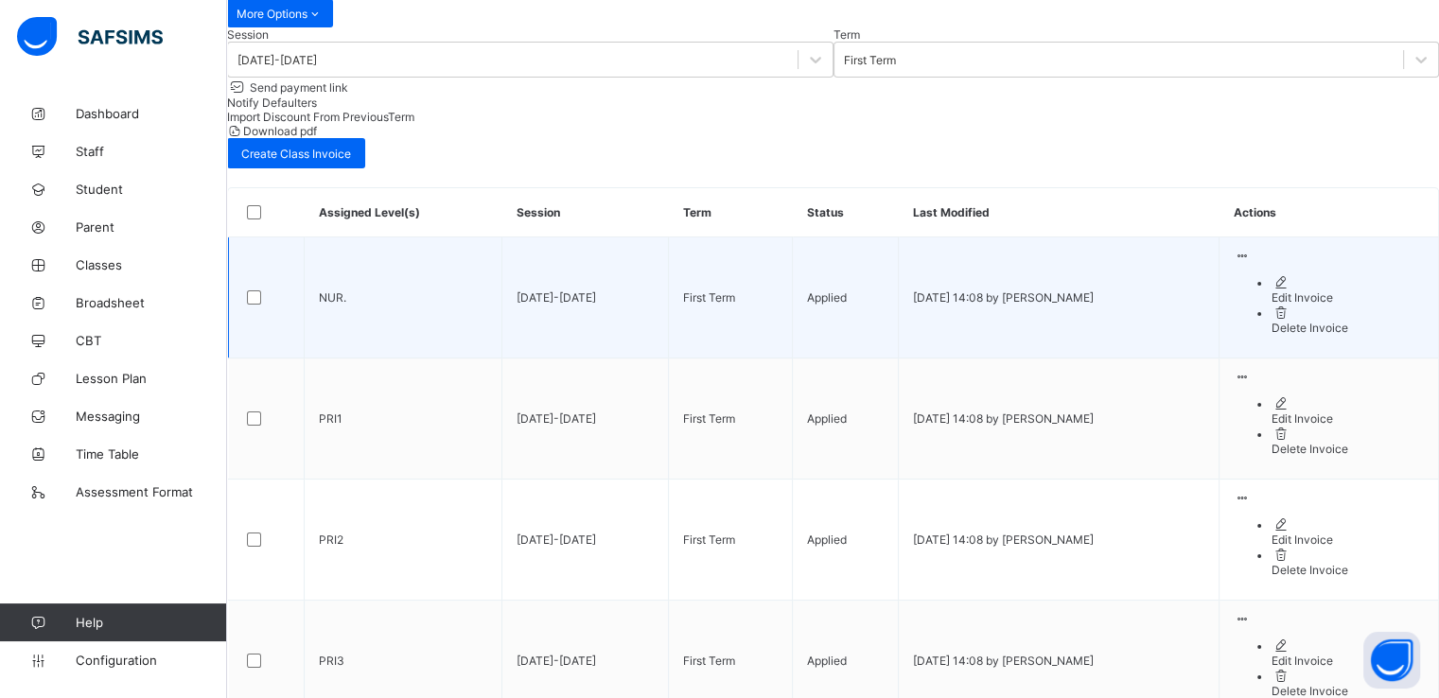
click at [1276, 305] on div "Edit Invoice" at bounding box center [1348, 297] width 152 height 14
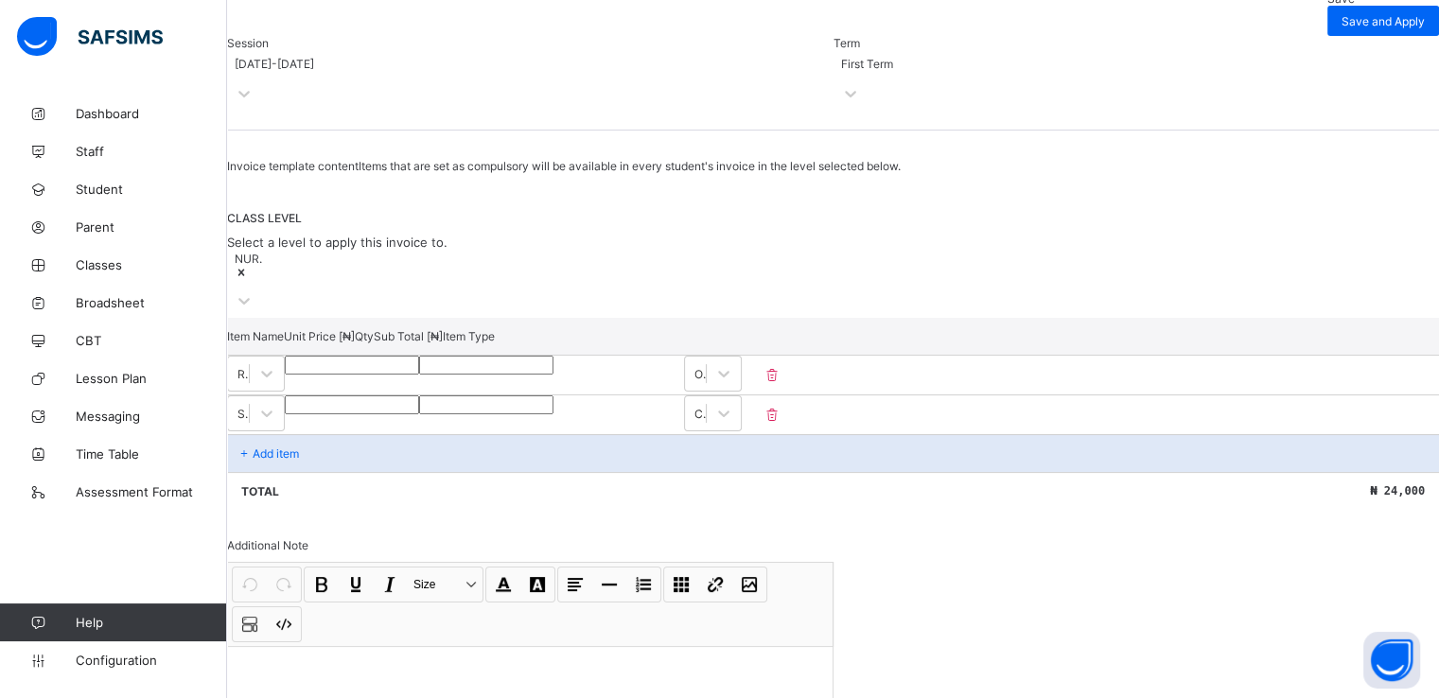
click at [322, 318] on div "NUR." at bounding box center [408, 284] width 363 height 68
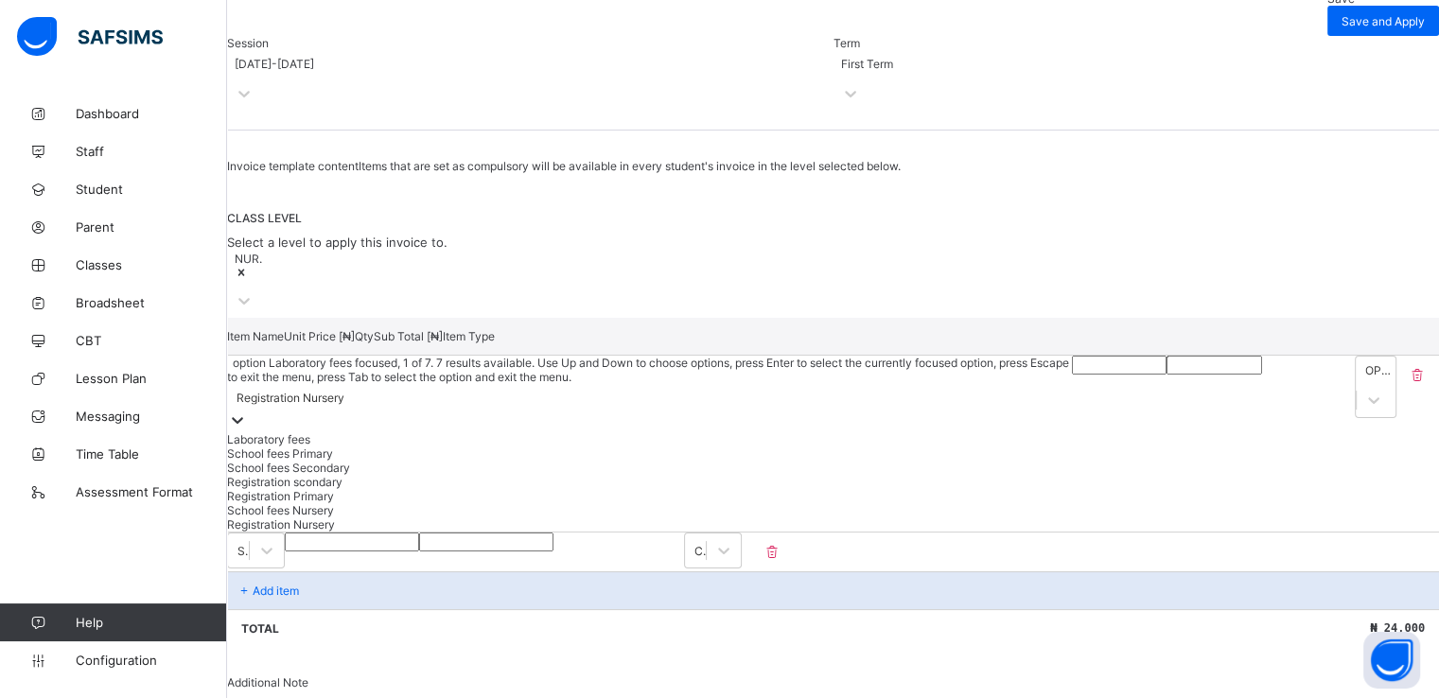
click at [247, 412] on icon at bounding box center [237, 420] width 19 height 19
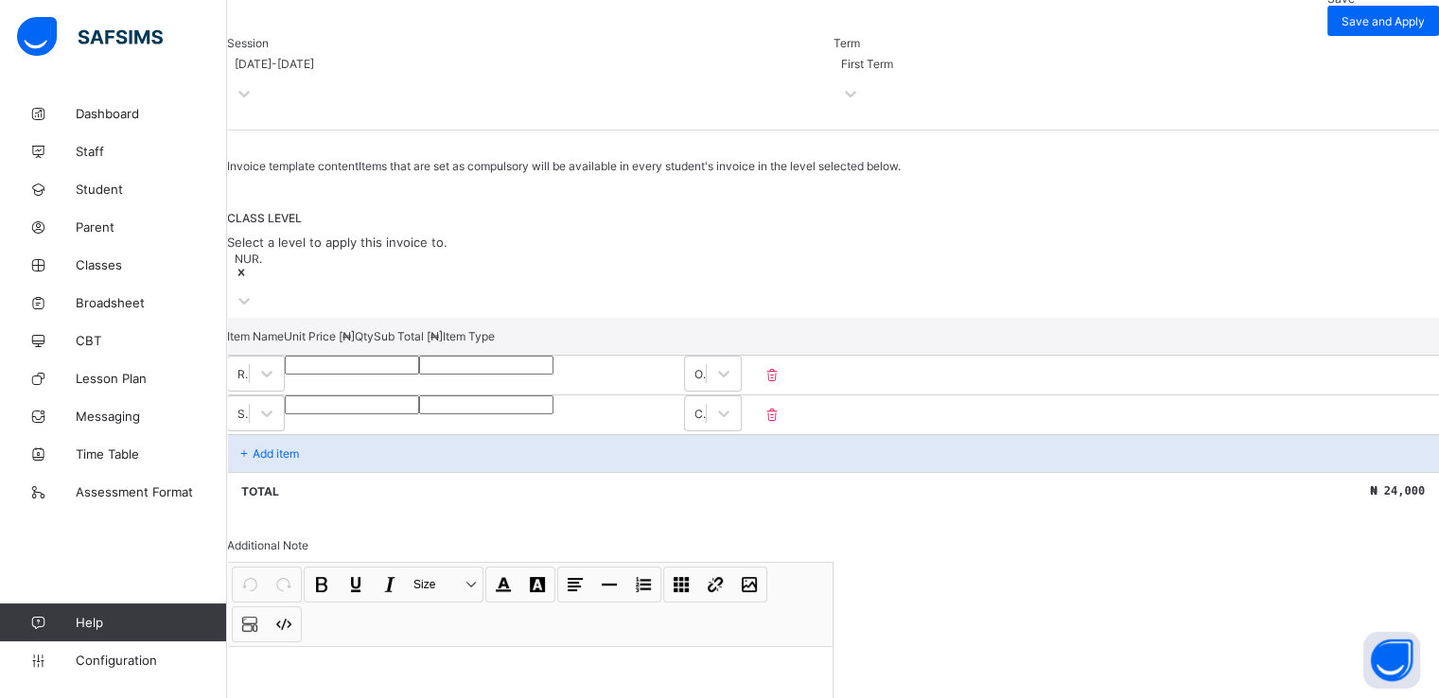
click at [770, 318] on div "NUR." at bounding box center [833, 284] width 1212 height 68
click at [108, 654] on span "Configuration" at bounding box center [151, 660] width 150 height 15
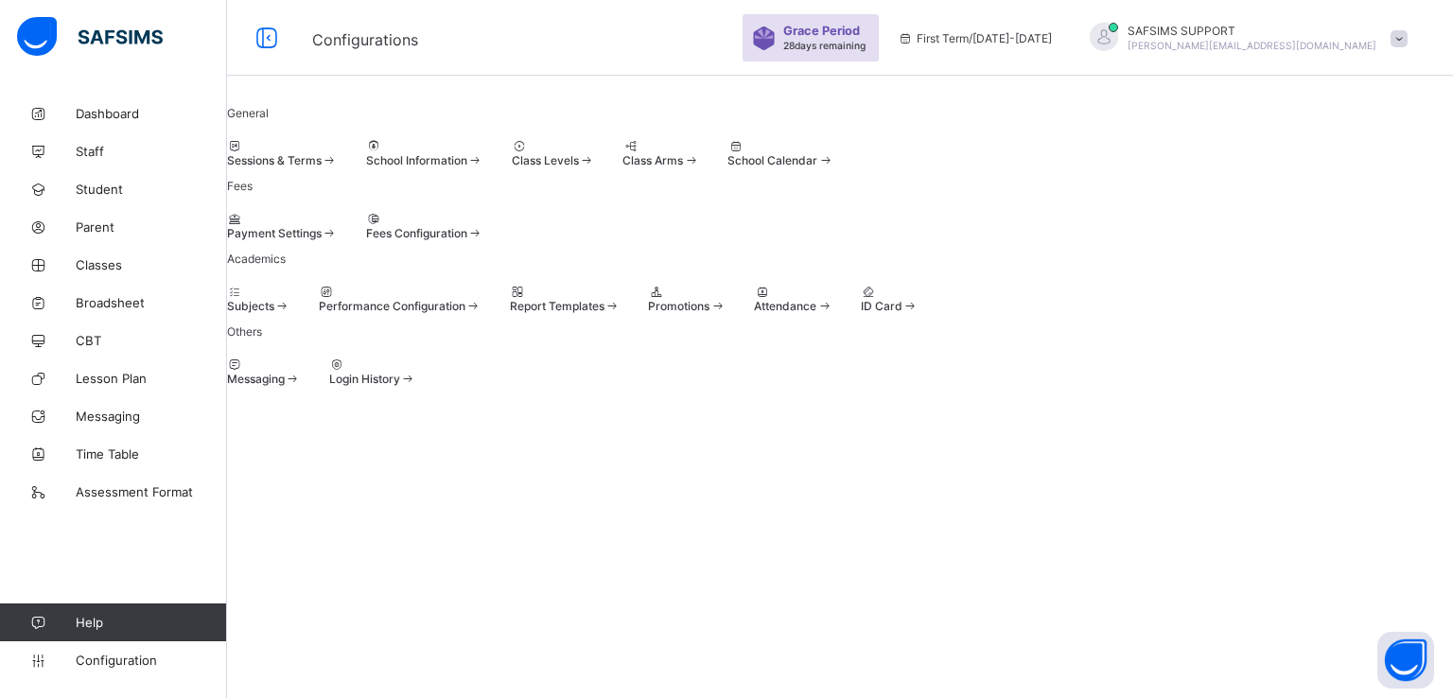
click at [338, 167] on div "Sessions & Terms" at bounding box center [282, 160] width 111 height 14
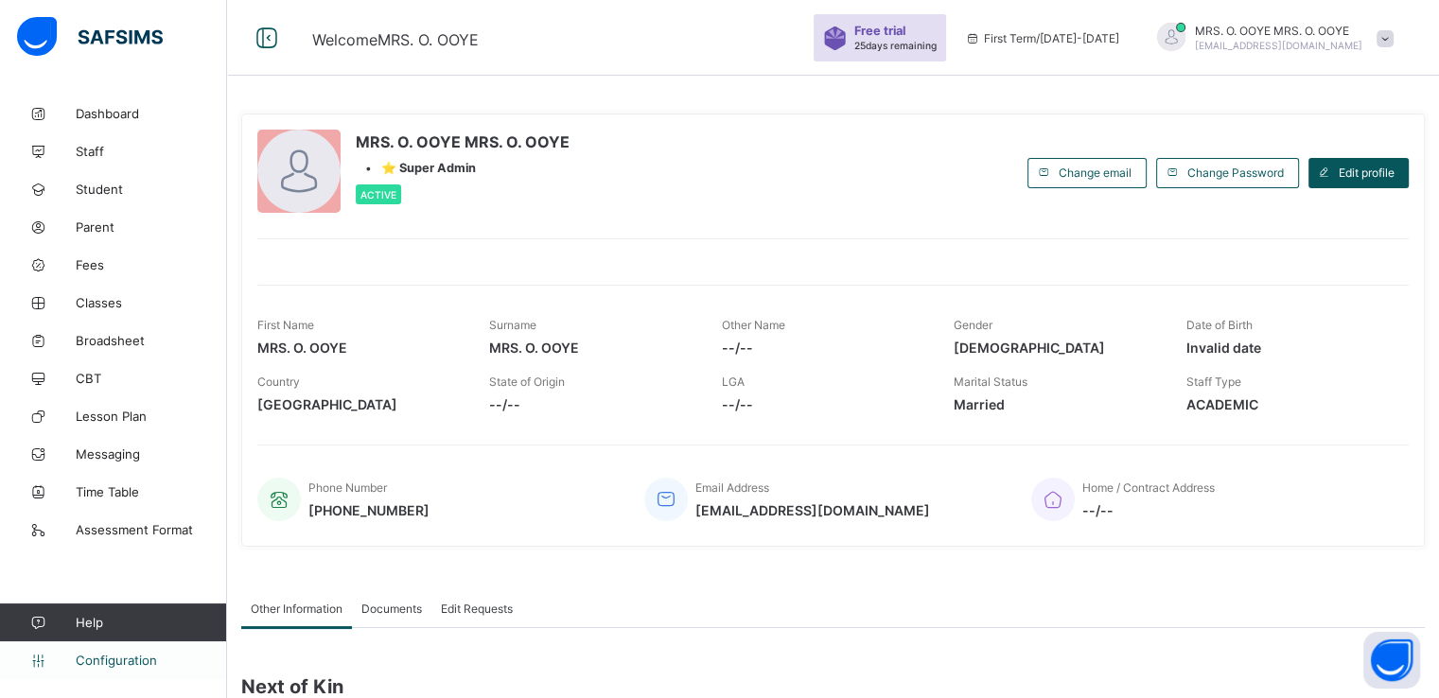
click at [92, 653] on span "Configuration" at bounding box center [151, 660] width 150 height 15
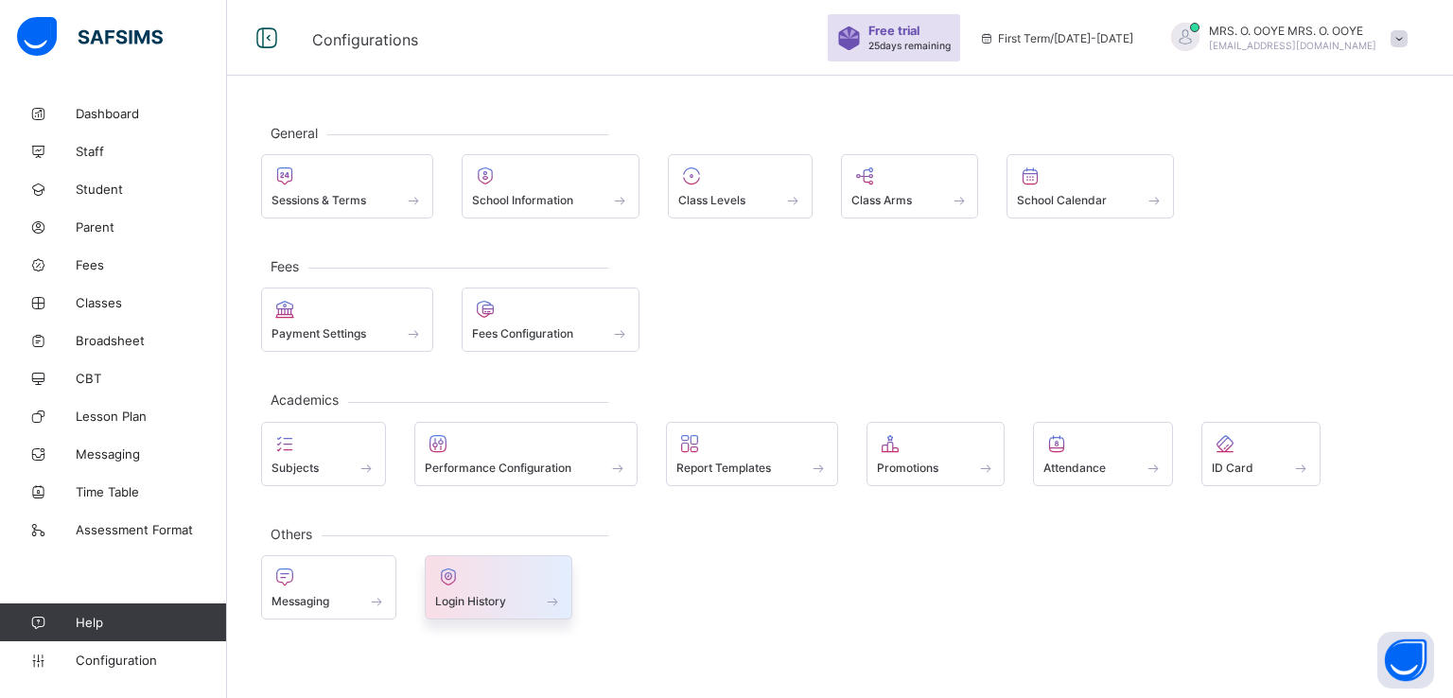
click at [457, 595] on span "Login History" at bounding box center [470, 601] width 71 height 14
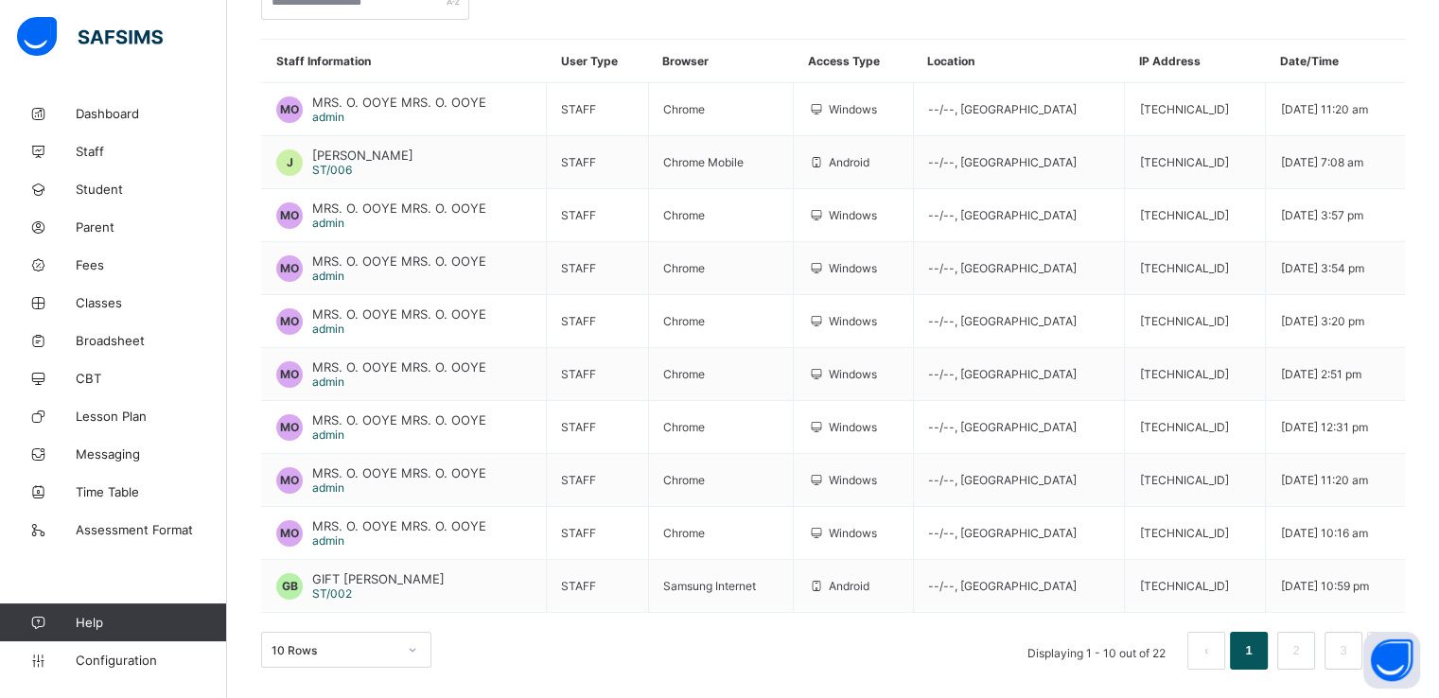
scroll to position [269, 0]
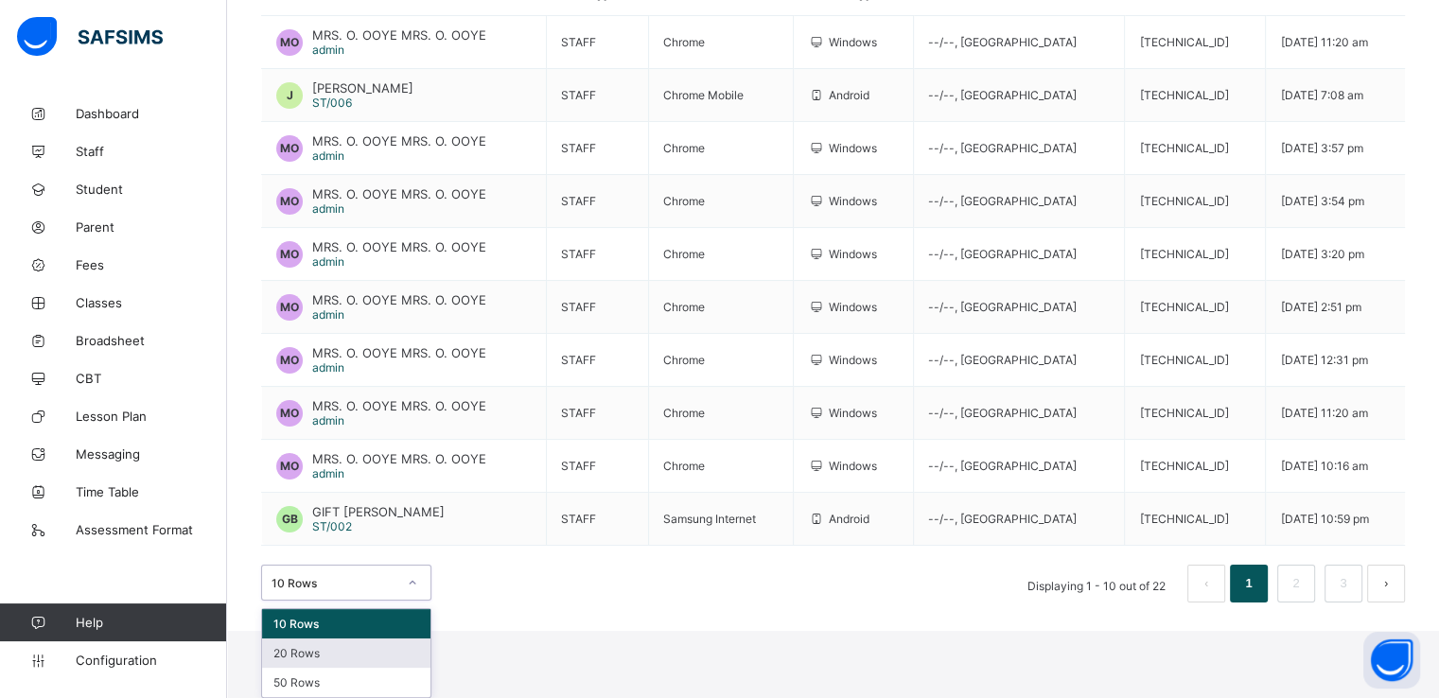
click at [408, 601] on div "option 20 Rows focused, 2 of 3. 3 results available. Use Up and Down to choose …" at bounding box center [346, 583] width 170 height 36
click at [310, 655] on div "20 Rows" at bounding box center [346, 653] width 168 height 29
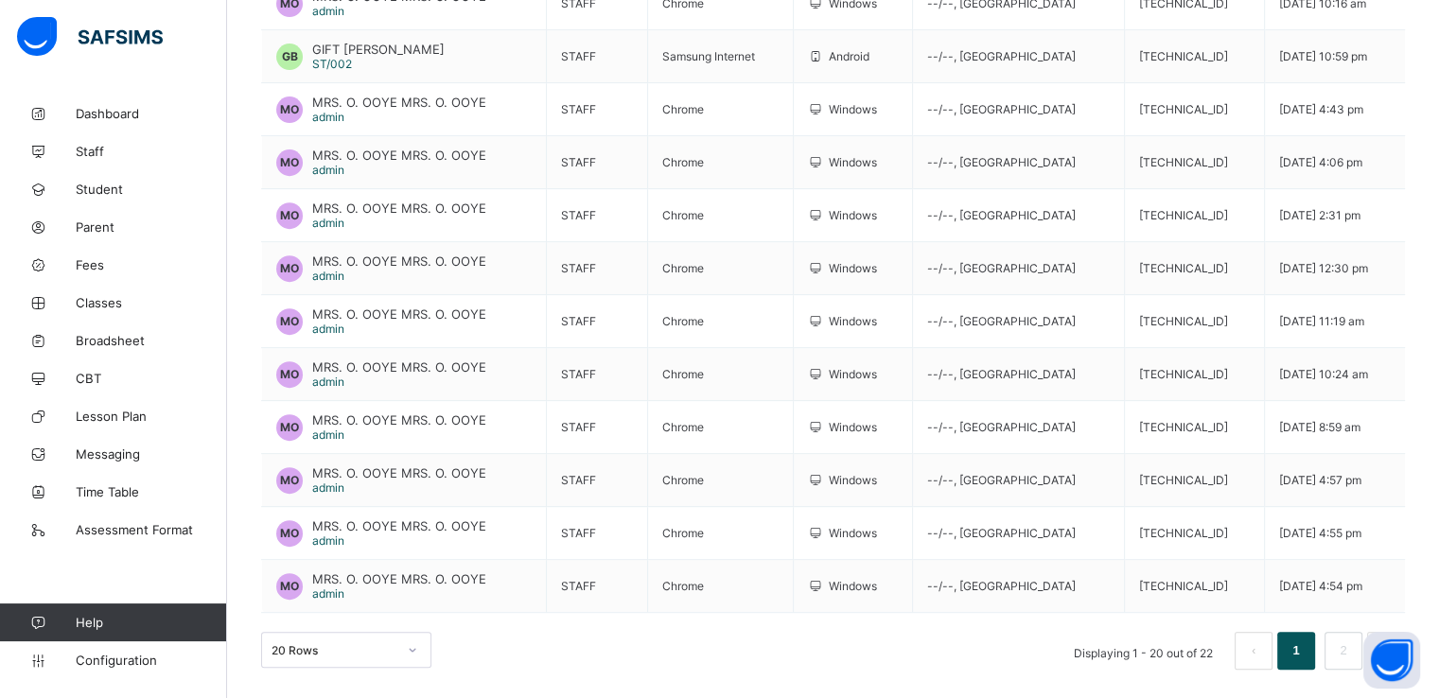
scroll to position [799, 0]
click at [370, 641] on div "20 Rows" at bounding box center [346, 650] width 170 height 36
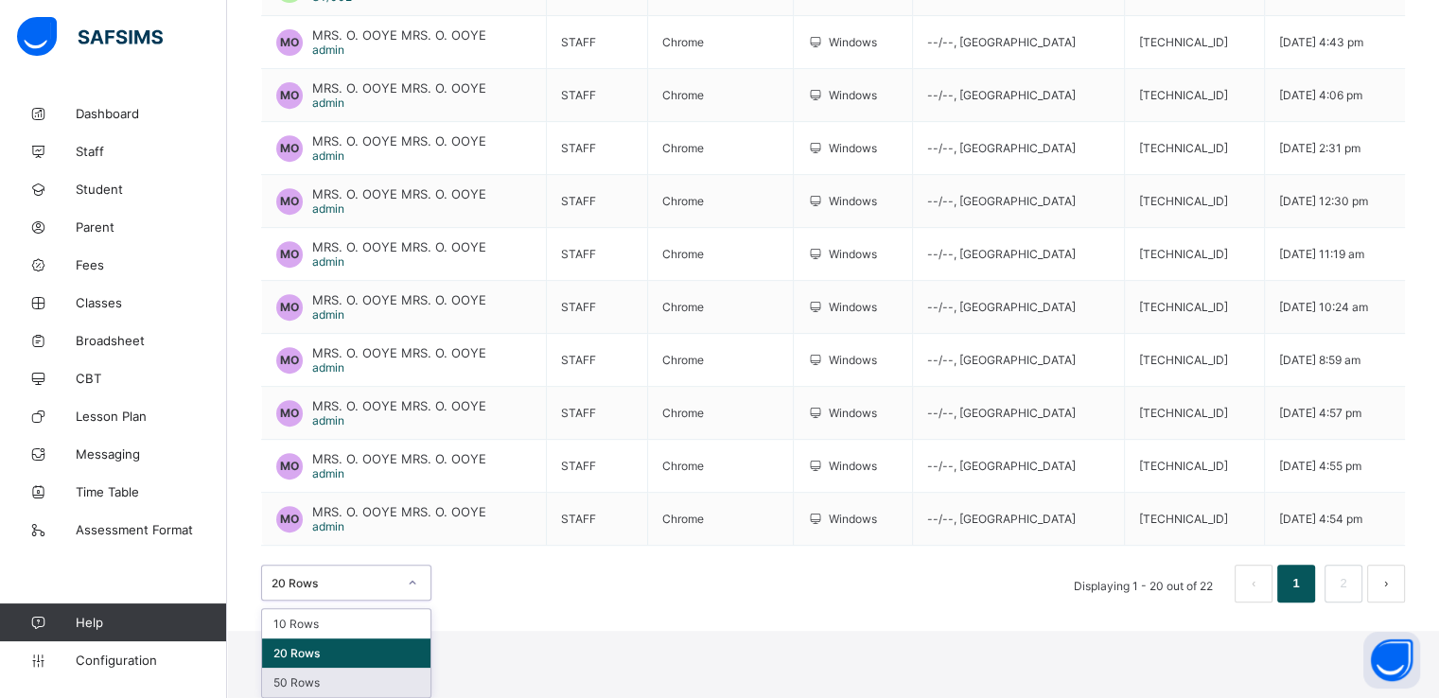
click at [314, 682] on div "50 Rows" at bounding box center [346, 682] width 168 height 29
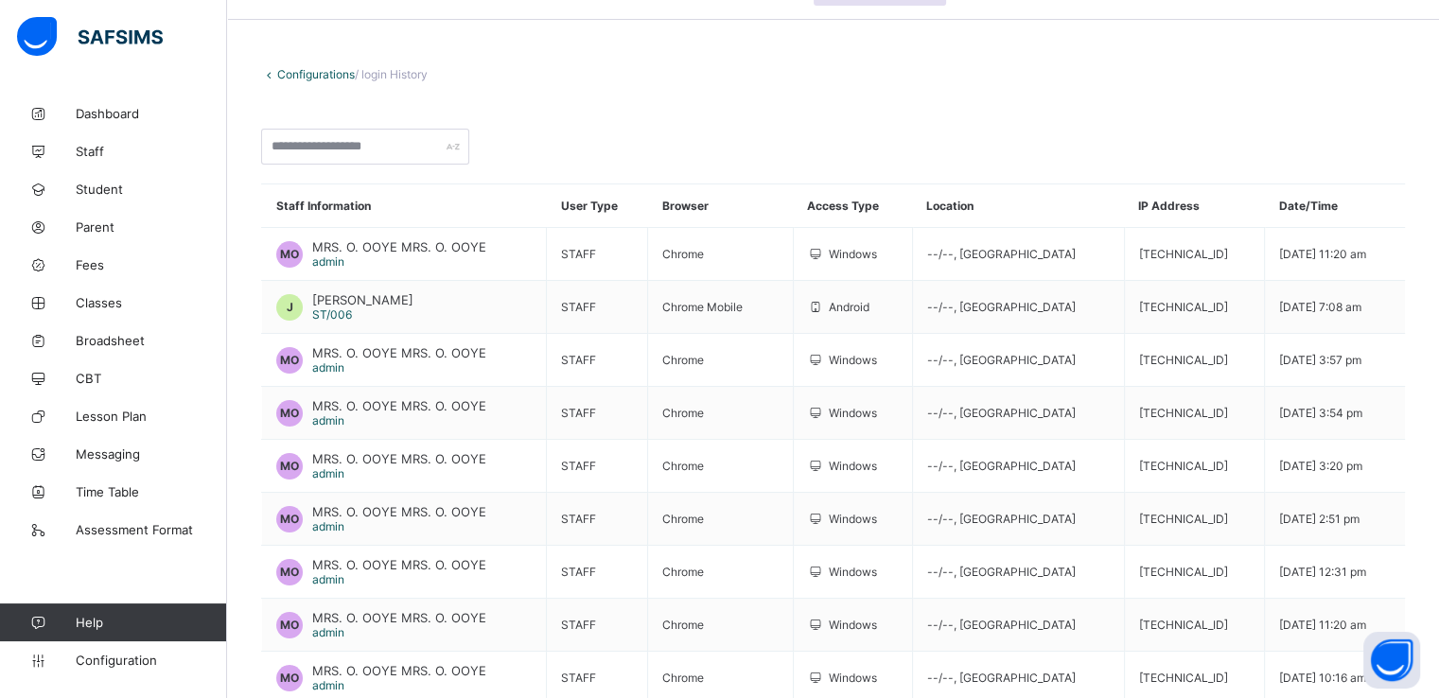
scroll to position [0, 0]
